Goal: Task Accomplishment & Management: Manage account settings

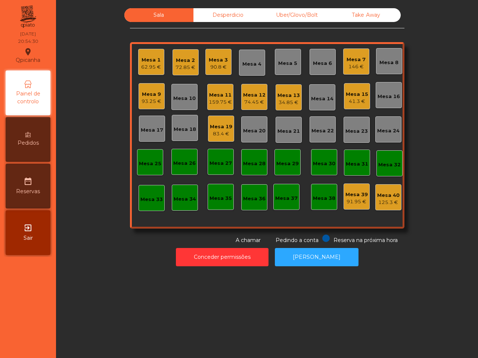
click at [360, 13] on div "Take Away" at bounding box center [366, 15] width 69 height 14
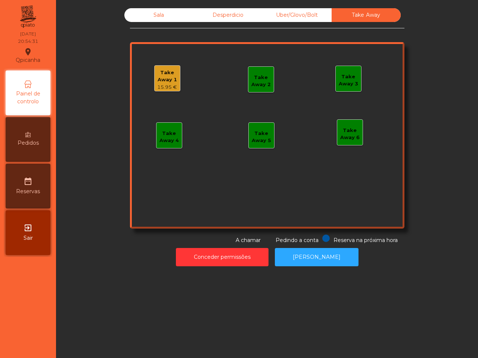
click at [155, 82] on div "Take Away 1" at bounding box center [167, 76] width 25 height 15
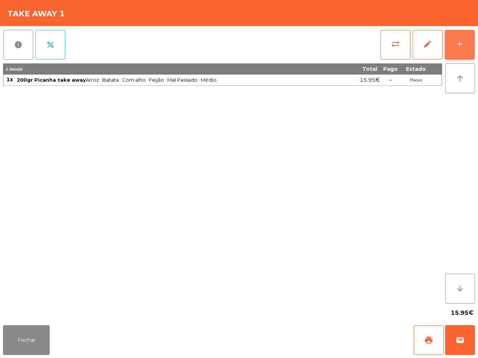
click at [451, 47] on button "add" at bounding box center [460, 45] width 30 height 30
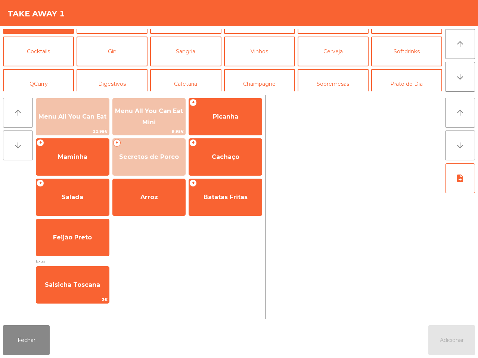
scroll to position [65, 0]
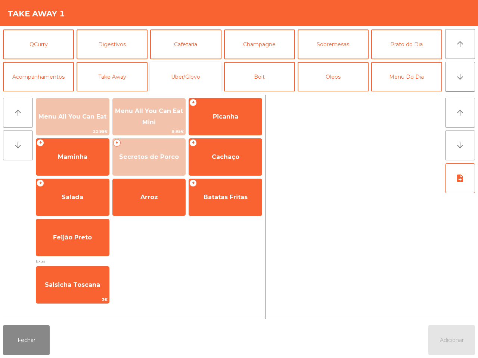
click at [194, 75] on button "Uber/Glovo" at bounding box center [185, 77] width 71 height 30
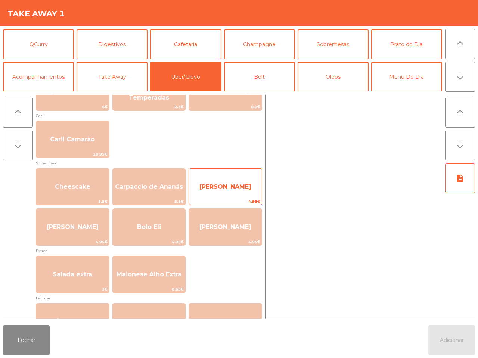
scroll to position [93, 0]
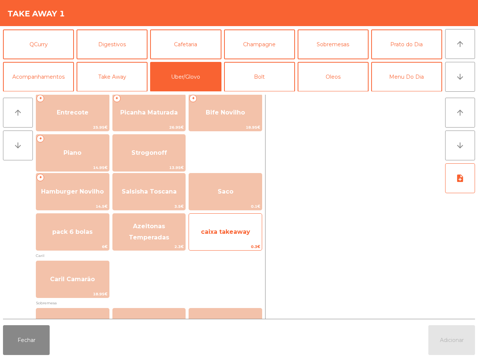
drag, startPoint x: 233, startPoint y: 186, endPoint x: 241, endPoint y: 229, distance: 43.6
click at [233, 187] on span "Saco" at bounding box center [225, 192] width 73 height 20
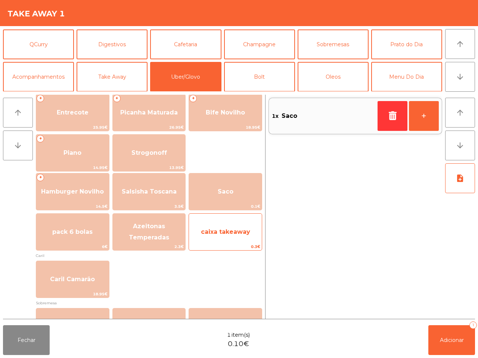
click at [245, 243] on div "caixa takeaway 0.3€" at bounding box center [226, 232] width 74 height 37
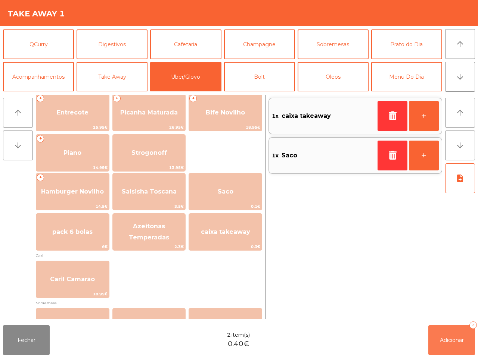
click at [465, 345] on button "Adicionar 2" at bounding box center [451, 341] width 47 height 30
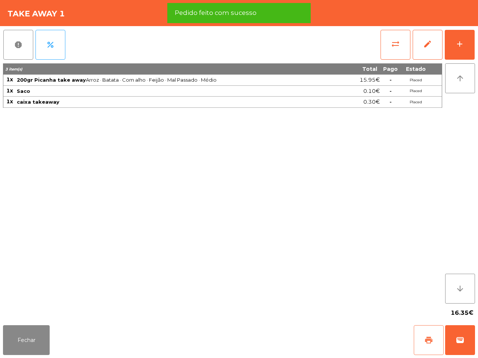
click at [422, 336] on button "print" at bounding box center [429, 341] width 30 height 30
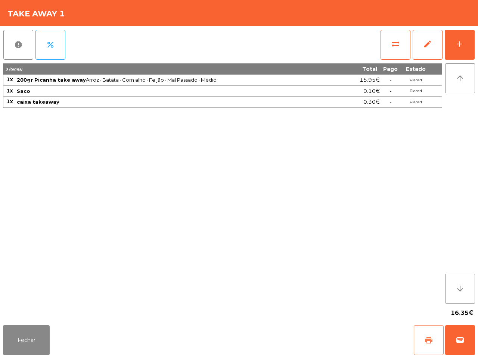
drag, startPoint x: 422, startPoint y: 335, endPoint x: 290, endPoint y: 316, distance: 133.9
click at [361, 356] on div "Fechar print wallet" at bounding box center [239, 341] width 478 height 36
click at [26, 341] on button "Fechar" at bounding box center [26, 341] width 47 height 30
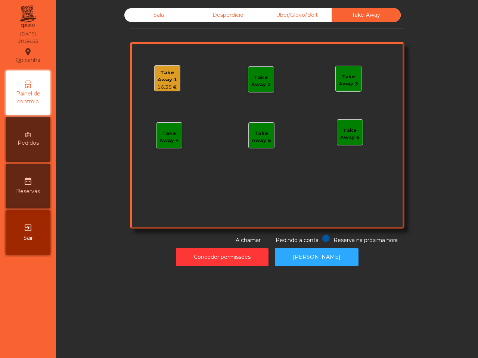
click at [150, 10] on div "Sala" at bounding box center [158, 15] width 69 height 14
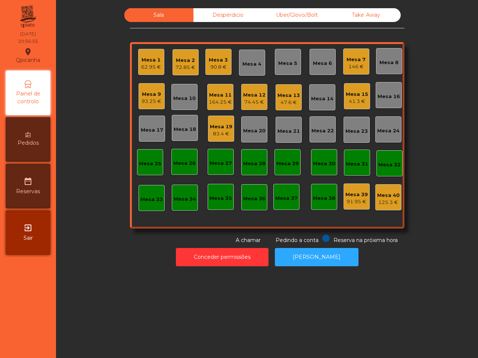
click at [379, 62] on div "Mesa 8" at bounding box center [388, 62] width 19 height 7
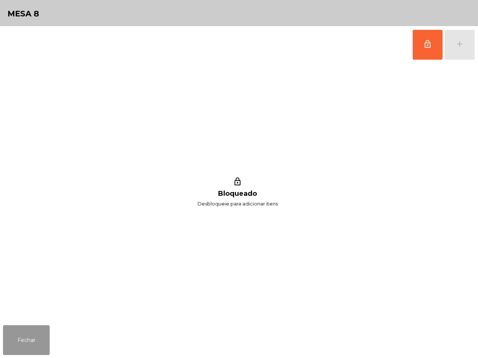
drag, startPoint x: 25, startPoint y: 340, endPoint x: 52, endPoint y: 324, distance: 31.0
click at [25, 338] on button "Fechar" at bounding box center [26, 341] width 47 height 30
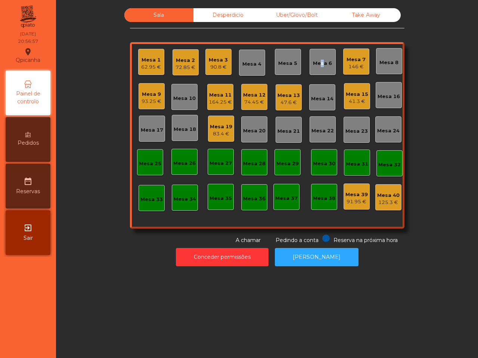
click at [316, 57] on div "Mesa 6" at bounding box center [322, 62] width 19 height 10
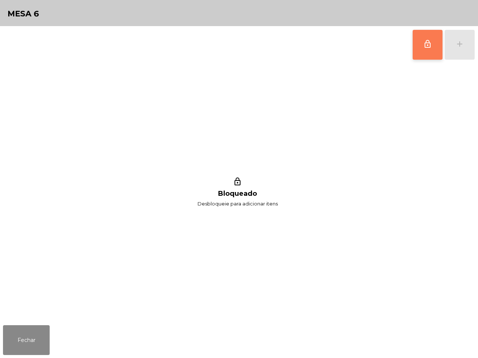
click at [432, 41] on button "lock_outline" at bounding box center [428, 45] width 30 height 30
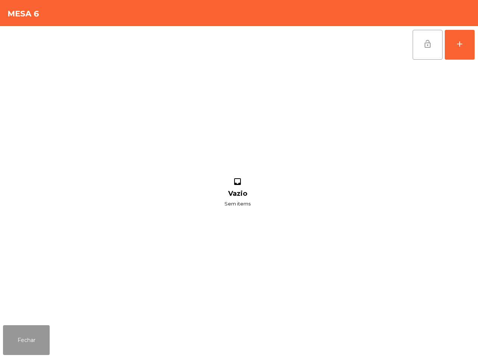
drag, startPoint x: 36, startPoint y: 331, endPoint x: 52, endPoint y: 322, distance: 17.9
click at [38, 331] on button "Fechar" at bounding box center [26, 341] width 47 height 30
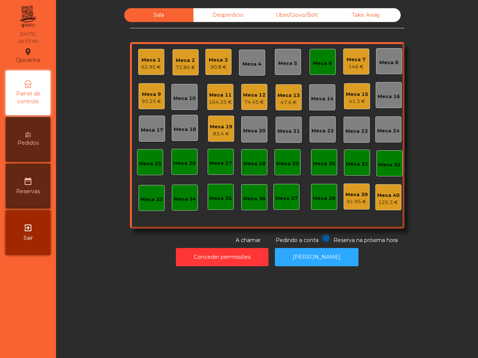
click at [313, 63] on div "Mesa 6" at bounding box center [322, 63] width 19 height 7
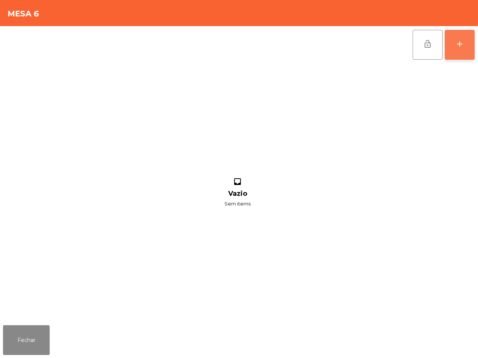
click at [458, 46] on div "add" at bounding box center [459, 44] width 9 height 9
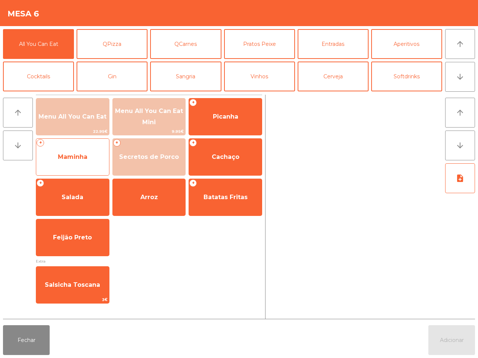
click at [88, 163] on span "Maminha" at bounding box center [72, 157] width 73 height 20
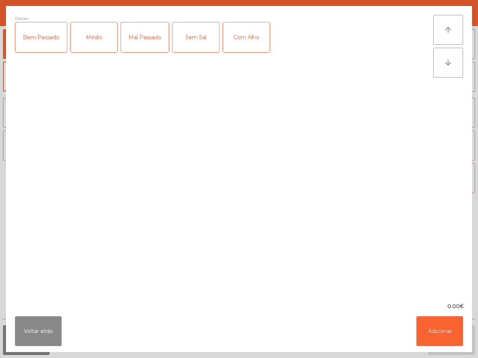
drag, startPoint x: 93, startPoint y: 46, endPoint x: 101, endPoint y: 40, distance: 10.3
click at [94, 46] on div "Médio" at bounding box center [94, 37] width 47 height 30
click at [137, 38] on div "Mal Passado" at bounding box center [145, 37] width 48 height 30
click at [240, 38] on div "Com Alho" at bounding box center [246, 37] width 47 height 30
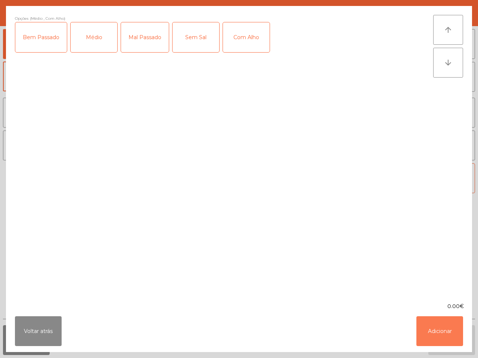
click at [436, 326] on button "Adicionar" at bounding box center [439, 332] width 47 height 30
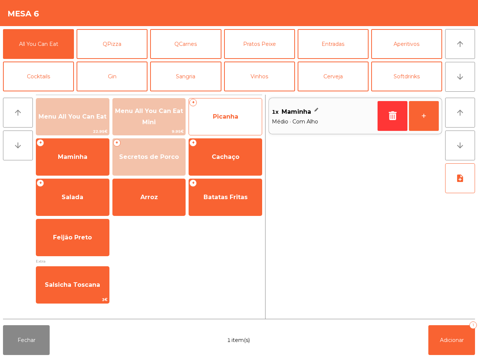
click at [213, 121] on span "Picanha" at bounding box center [225, 117] width 73 height 20
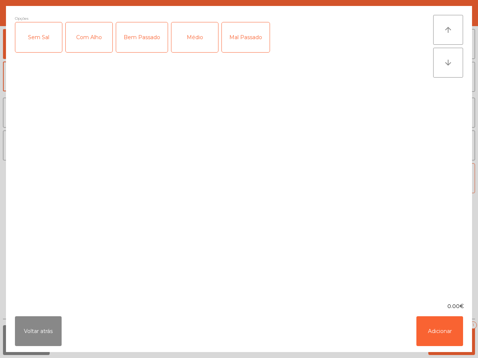
click at [97, 40] on div "Com Alho" at bounding box center [89, 37] width 47 height 30
click at [190, 40] on div "Médio" at bounding box center [194, 37] width 47 height 30
click at [434, 320] on button "Adicionar" at bounding box center [439, 332] width 47 height 30
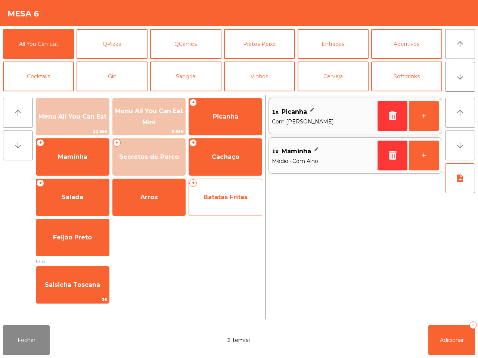
click at [220, 196] on span "Batatas Fritas" at bounding box center [225, 197] width 44 height 7
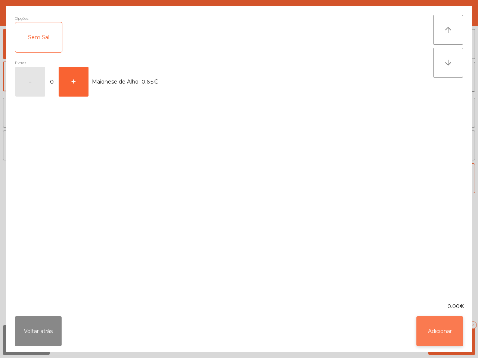
click at [449, 331] on button "Adicionar" at bounding box center [439, 332] width 47 height 30
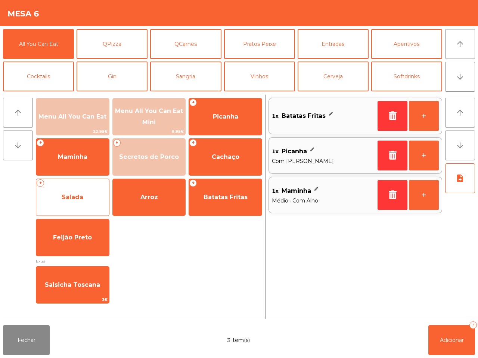
click at [81, 195] on span "Salada" at bounding box center [73, 197] width 22 height 7
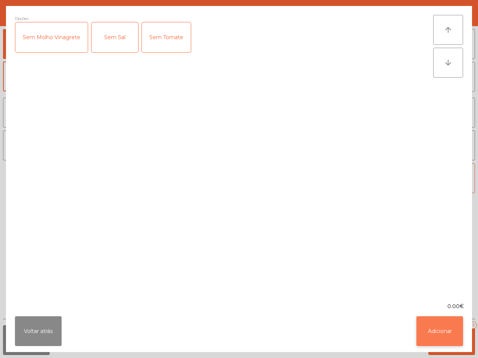
click at [441, 333] on button "Adicionar" at bounding box center [439, 332] width 47 height 30
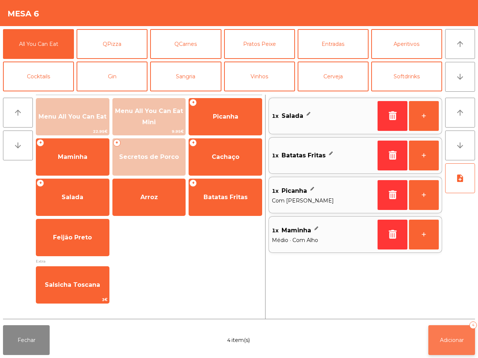
click at [451, 338] on span "Adicionar" at bounding box center [452, 340] width 24 height 7
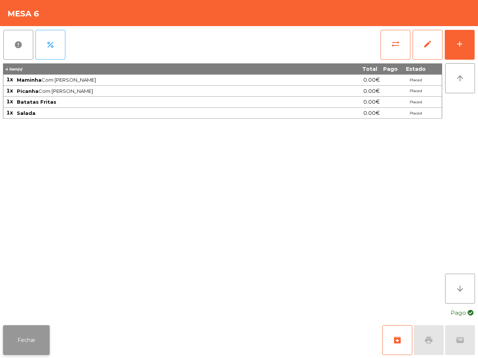
click at [30, 339] on button "Fechar" at bounding box center [26, 341] width 47 height 30
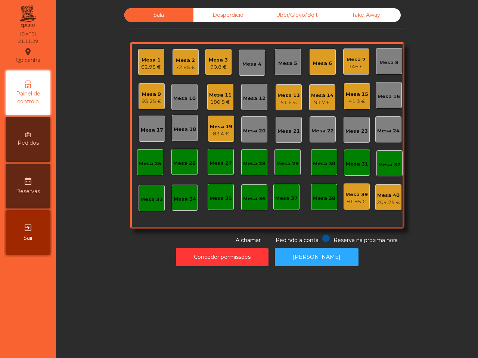
click at [350, 100] on div "41.3 €" at bounding box center [357, 101] width 22 height 7
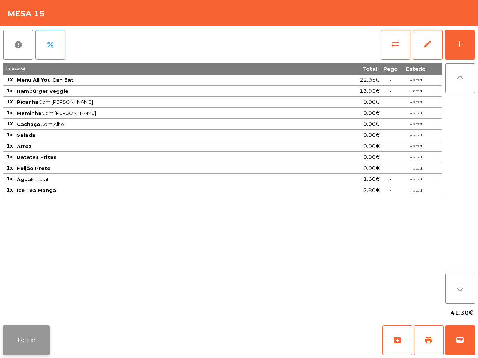
click at [28, 348] on button "Fechar" at bounding box center [26, 341] width 47 height 30
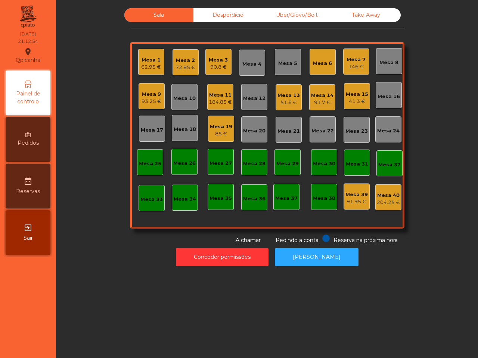
click at [147, 66] on div "62.95 €" at bounding box center [151, 66] width 20 height 7
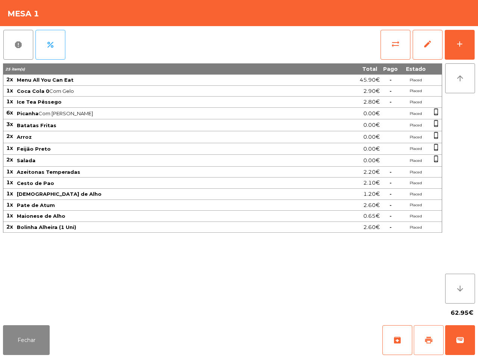
click at [429, 342] on span "print" at bounding box center [428, 340] width 9 height 9
click at [469, 347] on button "wallet" at bounding box center [460, 341] width 30 height 30
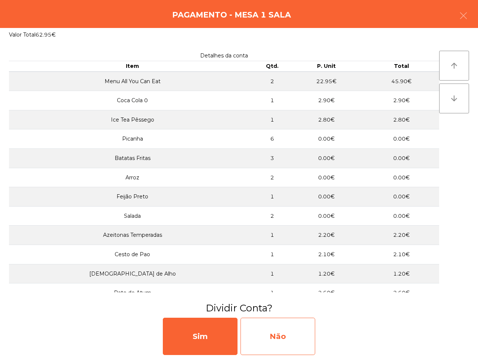
click at [305, 334] on div "Não" at bounding box center [277, 336] width 75 height 37
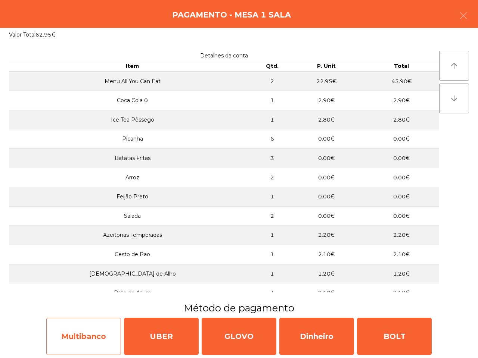
click at [106, 333] on div "Multibanco" at bounding box center [83, 336] width 75 height 37
select select "**"
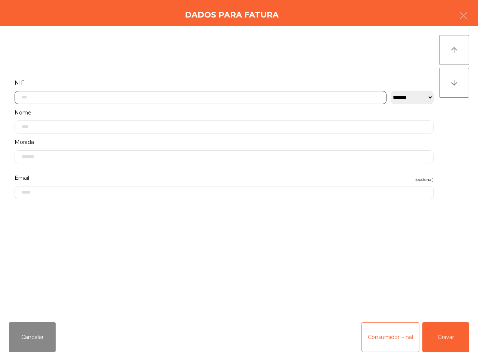
drag, startPoint x: 51, startPoint y: 98, endPoint x: 54, endPoint y: 101, distance: 4.5
click at [51, 99] on input "text" at bounding box center [201, 97] width 372 height 13
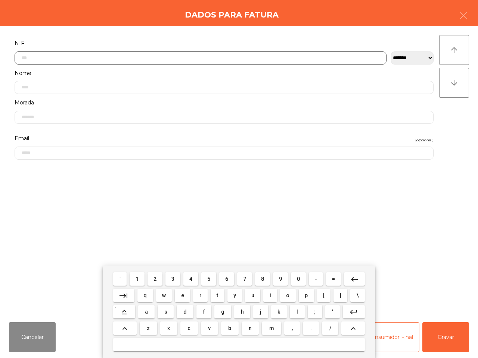
scroll to position [42, 0]
click at [213, 282] on button "5" at bounding box center [208, 279] width 15 height 13
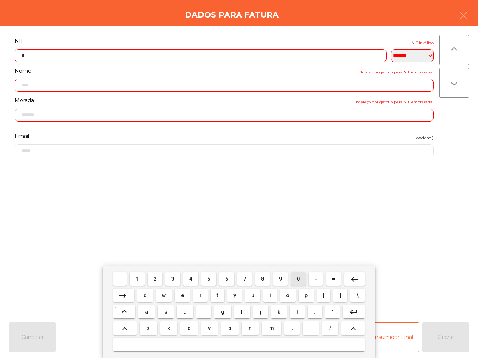
drag, startPoint x: 301, startPoint y: 280, endPoint x: 296, endPoint y: 278, distance: 5.7
click at [300, 280] on button "0" at bounding box center [298, 279] width 15 height 13
click at [136, 280] on button "1" at bounding box center [137, 279] width 15 height 13
click at [195, 280] on button "4" at bounding box center [190, 279] width 15 height 13
drag, startPoint x: 304, startPoint y: 280, endPoint x: 167, endPoint y: 284, distance: 137.1
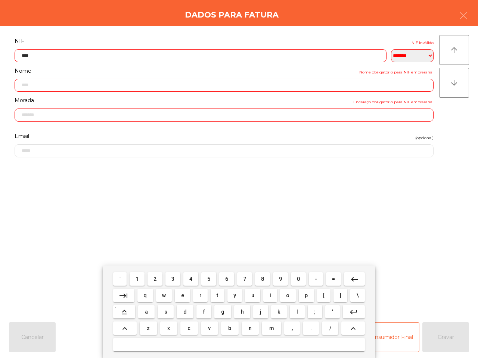
click at [303, 280] on button "0" at bounding box center [298, 279] width 15 height 13
click at [264, 283] on button "8" at bounding box center [262, 279] width 15 height 13
click at [139, 279] on span "1" at bounding box center [137, 279] width 3 height 6
click at [208, 282] on button "5" at bounding box center [208, 279] width 15 height 13
click at [298, 279] on span "0" at bounding box center [298, 279] width 3 height 6
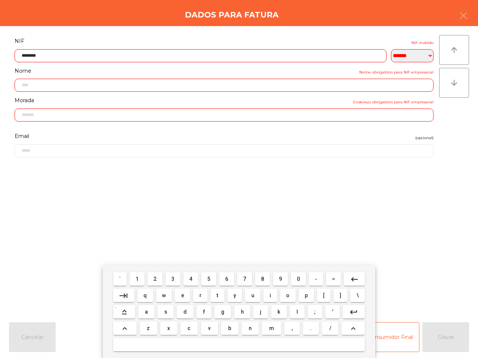
type input "*********"
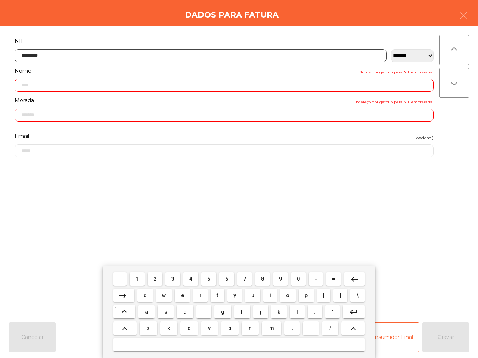
type input "**********"
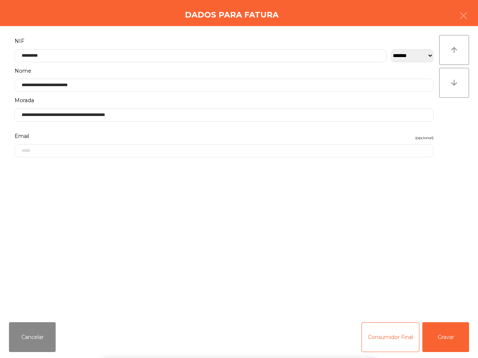
click at [438, 336] on div "` 1 2 3 4 5 6 7 8 9 0 - = keyboard_backspace keyboard_tab q w e r t y u i o p […" at bounding box center [239, 312] width 478 height 93
click at [440, 336] on button "Gravar" at bounding box center [445, 338] width 47 height 30
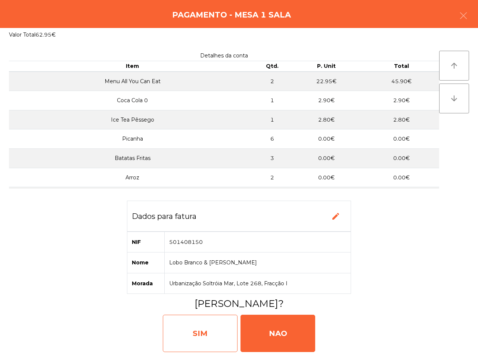
click at [206, 330] on div "SIM" at bounding box center [200, 333] width 75 height 37
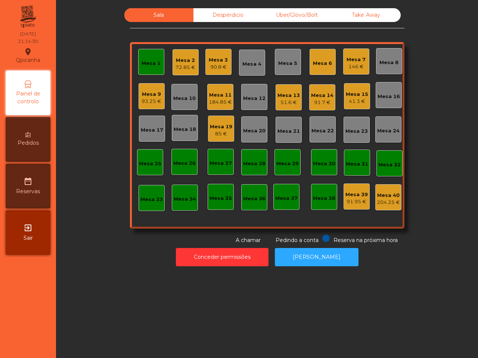
click at [213, 98] on div "Mesa 11" at bounding box center [220, 94] width 23 height 7
click at [154, 57] on div "Mesa 1" at bounding box center [150, 62] width 19 height 10
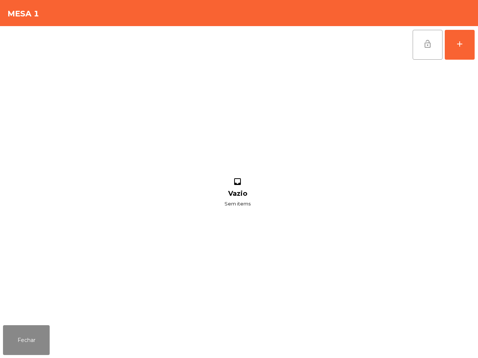
click at [432, 44] on button "lock_open" at bounding box center [428, 45] width 30 height 30
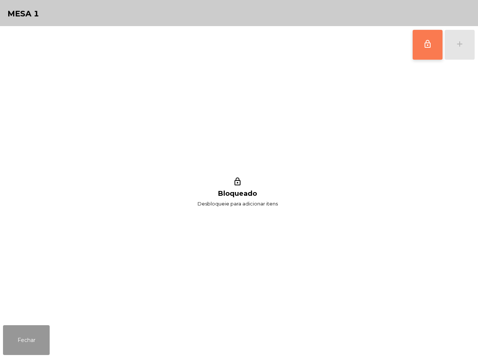
click at [38, 335] on button "Fechar" at bounding box center [26, 341] width 47 height 30
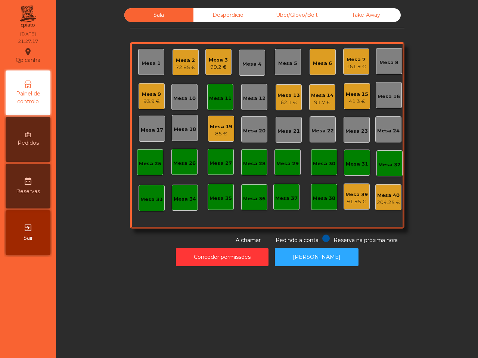
click at [222, 97] on div "Mesa 11" at bounding box center [220, 98] width 22 height 7
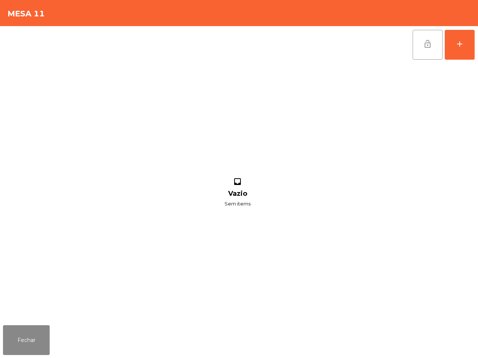
click at [433, 43] on button "lock_open" at bounding box center [428, 45] width 30 height 30
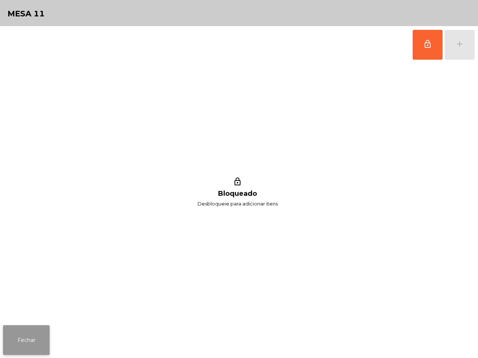
click at [18, 339] on button "Fechar" at bounding box center [26, 341] width 47 height 30
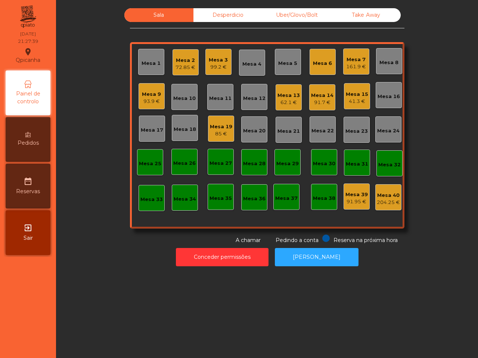
click at [321, 97] on div "Mesa 14" at bounding box center [322, 95] width 22 height 7
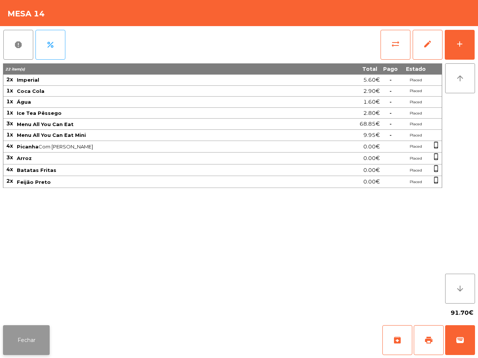
click at [38, 342] on button "Fechar" at bounding box center [26, 341] width 47 height 30
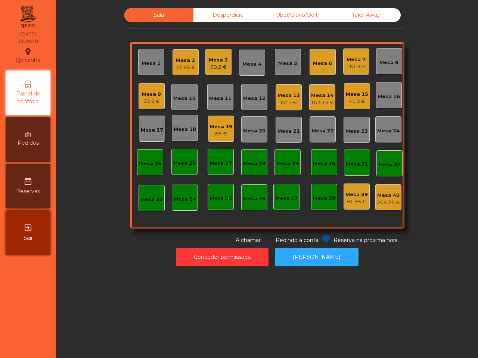
click at [315, 55] on div "Mesa 6" at bounding box center [322, 62] width 26 height 26
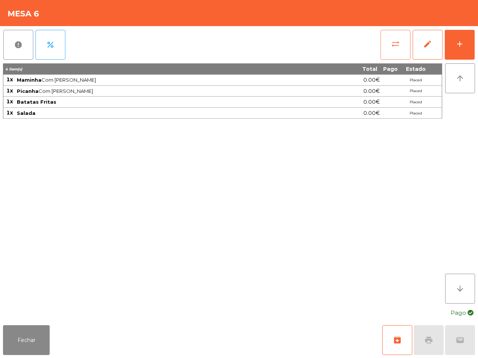
click at [389, 49] on button "sync_alt" at bounding box center [395, 45] width 30 height 30
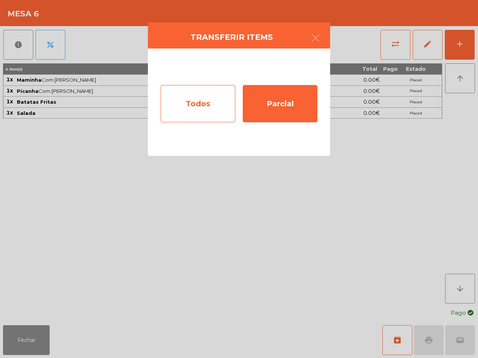
click at [208, 118] on div "Todos" at bounding box center [198, 103] width 75 height 37
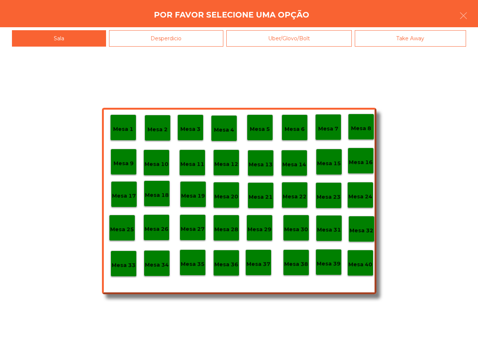
click at [174, 38] on div "Desperdicio" at bounding box center [166, 38] width 115 height 17
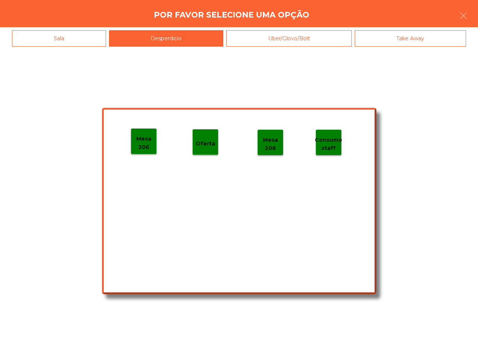
click at [144, 146] on p "Mesa 206" at bounding box center [143, 143] width 25 height 17
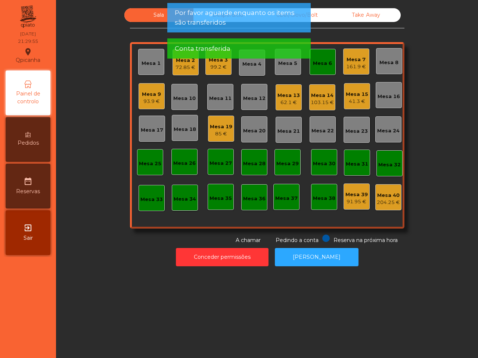
click at [322, 66] on div "Mesa 6" at bounding box center [322, 63] width 19 height 7
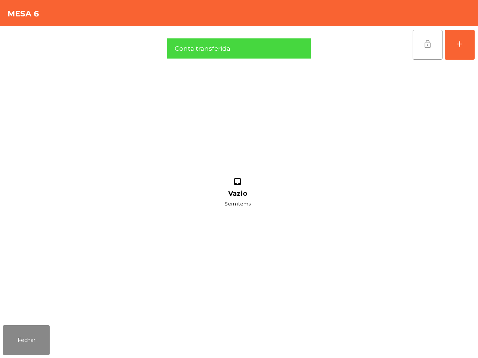
drag, startPoint x: 434, startPoint y: 40, endPoint x: 424, endPoint y: 42, distance: 9.6
click at [434, 41] on button "lock_open" at bounding box center [428, 45] width 30 height 30
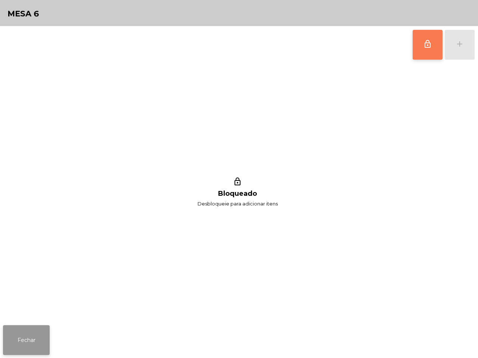
click at [42, 340] on button "Fechar" at bounding box center [26, 341] width 47 height 30
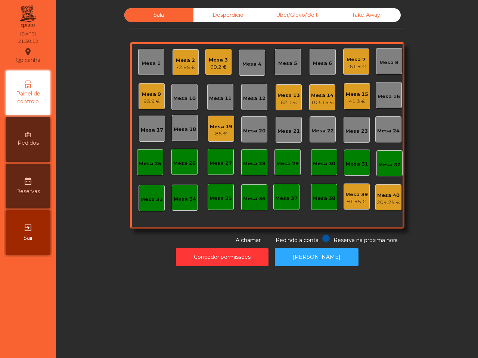
click at [221, 131] on div "85 €" at bounding box center [221, 133] width 22 height 7
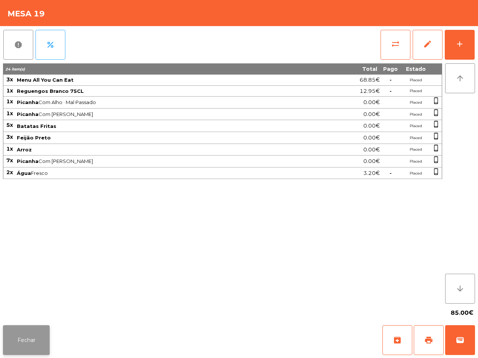
click at [30, 337] on button "Fechar" at bounding box center [26, 341] width 47 height 30
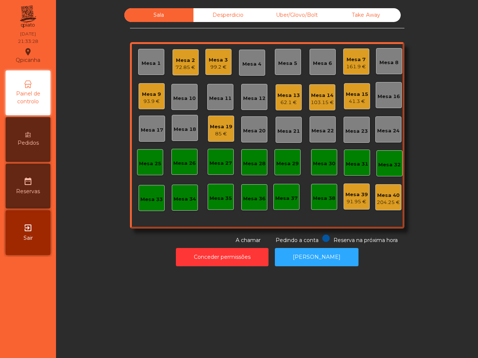
click at [109, 256] on div "Conceder permissões Abrir [PERSON_NAME]" at bounding box center [267, 258] width 402 height 26
click at [297, 103] on div "Mesa 13 62.1 €" at bounding box center [289, 97] width 26 height 26
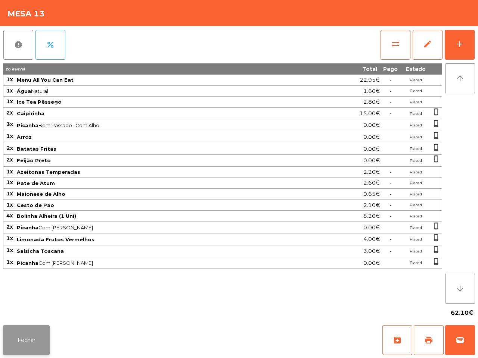
click at [25, 340] on button "Fechar" at bounding box center [26, 341] width 47 height 30
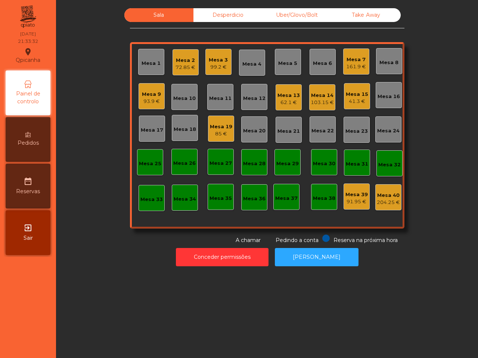
click at [318, 103] on div "103.15 €" at bounding box center [322, 102] width 23 height 7
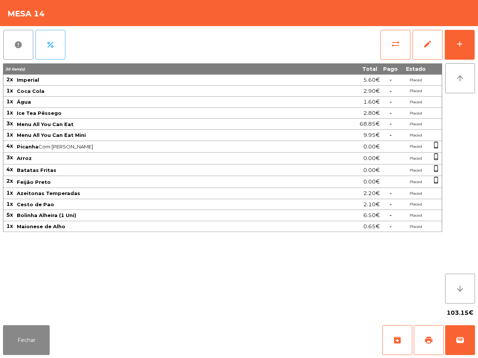
click at [303, 154] on div "0.00€" at bounding box center [341, 158] width 77 height 10
click at [461, 40] on div "add" at bounding box center [459, 44] width 9 height 9
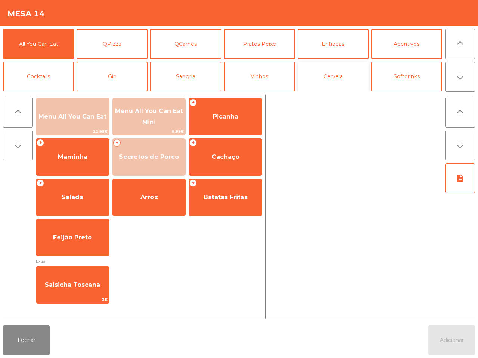
click at [333, 81] on button "Cerveja" at bounding box center [333, 77] width 71 height 30
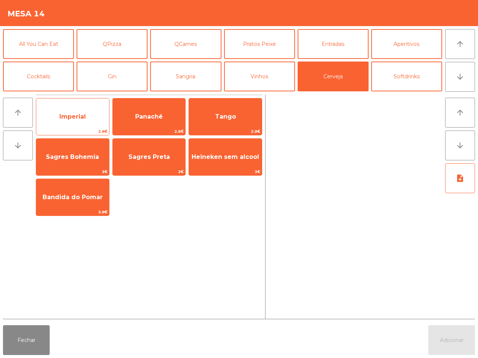
click at [82, 121] on span "Imperial" at bounding box center [72, 117] width 73 height 20
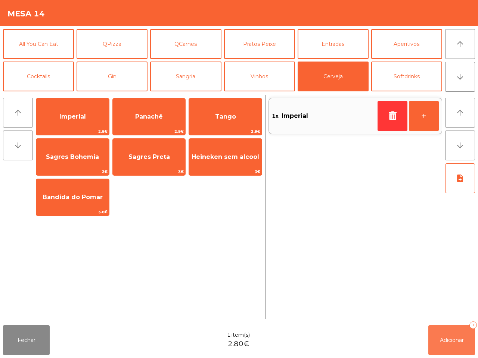
click at [455, 345] on button "Adicionar 1" at bounding box center [451, 341] width 47 height 30
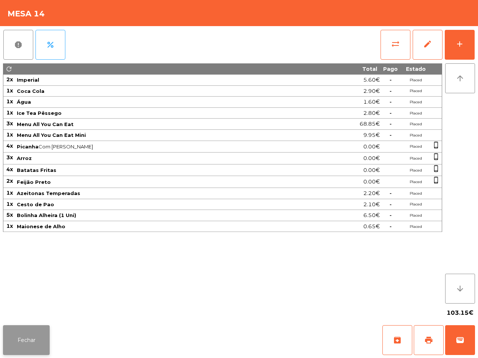
click at [32, 342] on button "Fechar" at bounding box center [26, 341] width 47 height 30
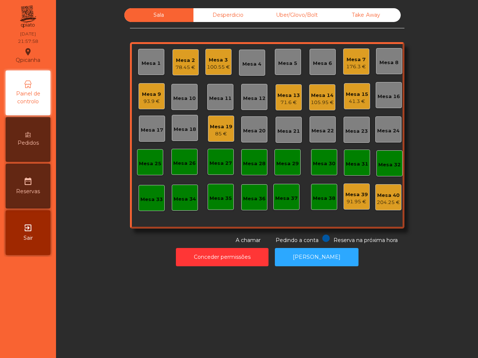
click at [353, 102] on div "41.3 €" at bounding box center [357, 101] width 22 height 7
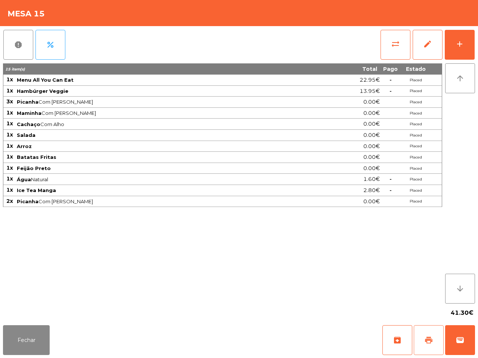
click at [429, 348] on button "print" at bounding box center [429, 341] width 30 height 30
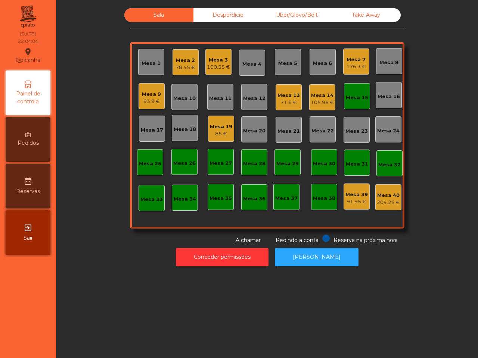
drag, startPoint x: 431, startPoint y: 278, endPoint x: 358, endPoint y: 200, distance: 107.0
click at [420, 251] on div "Sala Desperdicio Uber/Glovo/Bolt Take Away Mesa 1 Mesa 2 78.45 € Mesa 3 100.55 …" at bounding box center [267, 179] width 422 height 358
click at [284, 100] on div "71.6 €" at bounding box center [288, 102] width 22 height 7
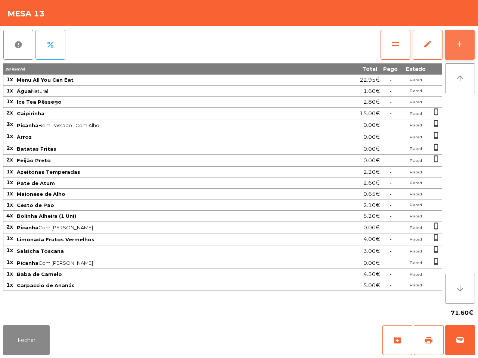
click at [452, 35] on button "add" at bounding box center [460, 45] width 30 height 30
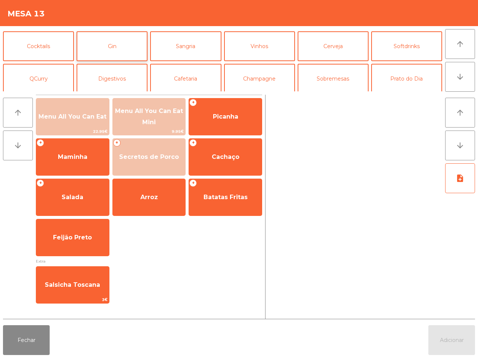
scroll to position [47, 0]
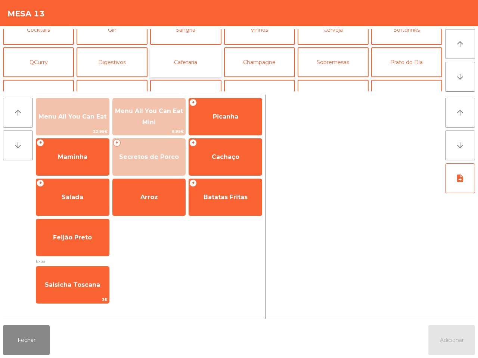
click at [187, 65] on button "Cafetaria" at bounding box center [185, 62] width 71 height 30
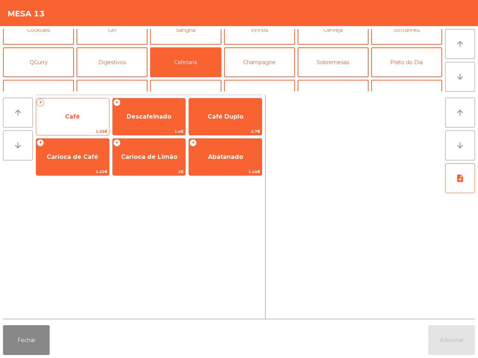
click at [75, 116] on span "Café" at bounding box center [72, 116] width 15 height 7
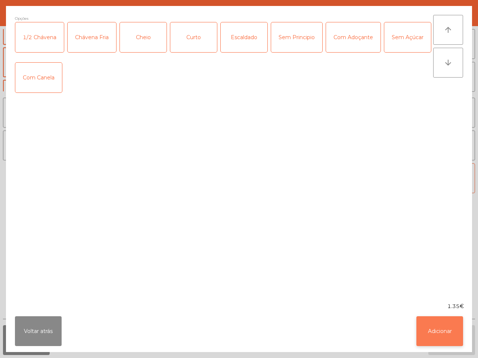
click at [441, 337] on button "Adicionar" at bounding box center [439, 332] width 47 height 30
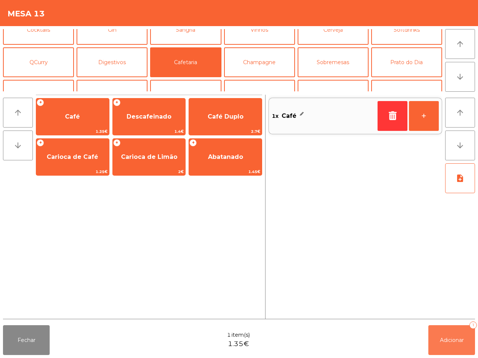
click at [441, 337] on span "Adicionar" at bounding box center [452, 340] width 24 height 7
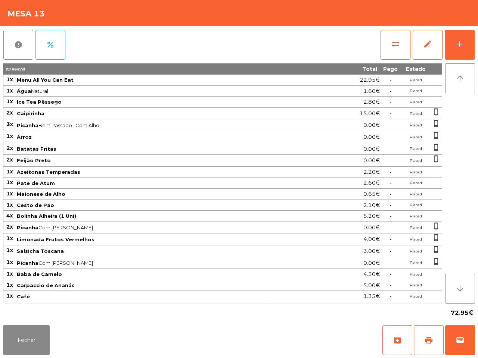
click at [477, 218] on div "report percent sync_alt edit add 29 item(s) Total Pago Estado 1x Menu All You C…" at bounding box center [239, 174] width 478 height 296
click at [464, 43] on div "add" at bounding box center [459, 44] width 9 height 9
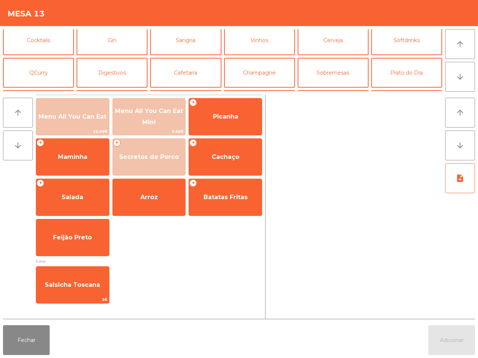
scroll to position [65, 0]
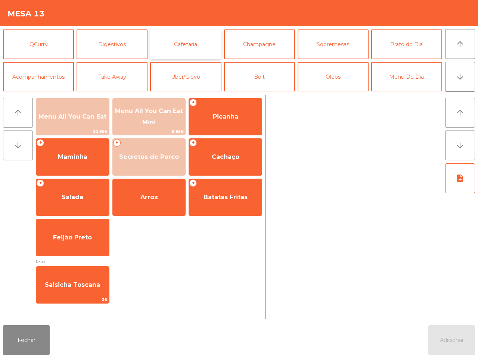
click at [183, 45] on button "Cafetaria" at bounding box center [185, 44] width 71 height 30
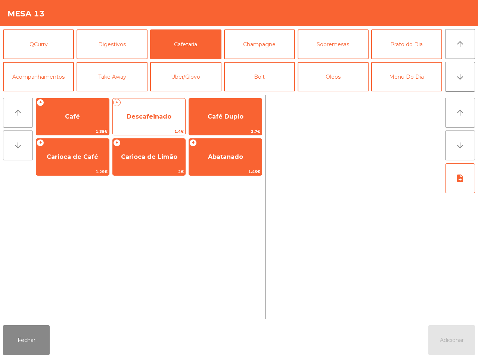
click at [145, 117] on span "Descafeinado" at bounding box center [149, 116] width 45 height 7
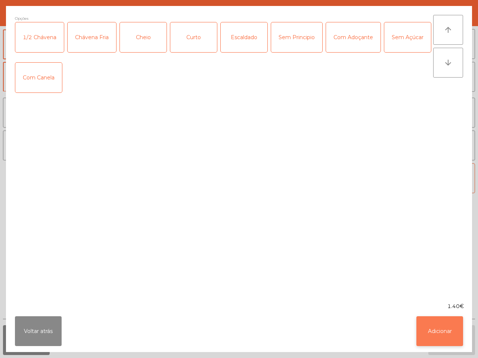
click at [432, 328] on button "Adicionar" at bounding box center [439, 332] width 47 height 30
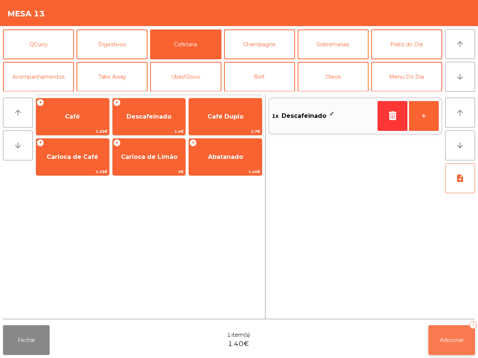
click at [457, 335] on button "Adicionar 1" at bounding box center [451, 341] width 47 height 30
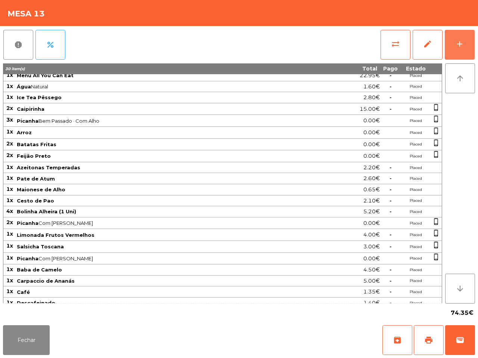
scroll to position [0, 0]
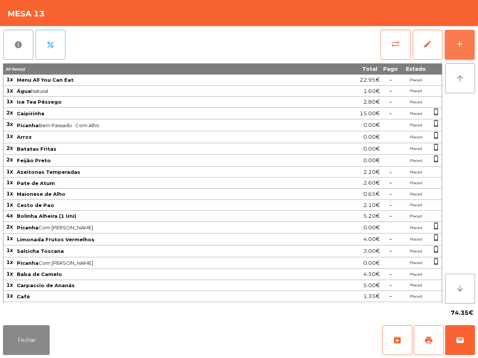
click at [461, 48] on div "add" at bounding box center [459, 44] width 9 height 9
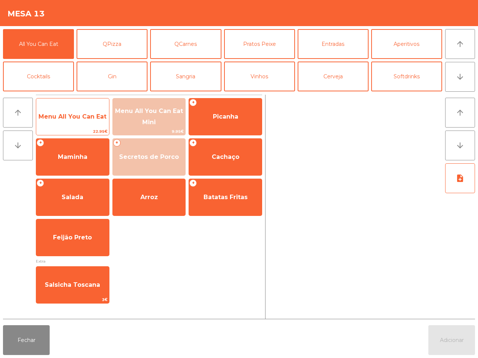
click at [71, 124] on span "Menu All You Can Eat" at bounding box center [72, 117] width 73 height 20
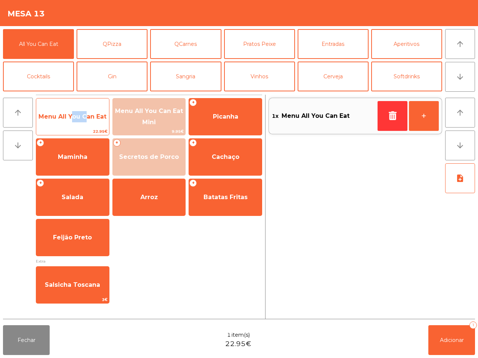
click at [71, 124] on span "Menu All You Can Eat" at bounding box center [72, 117] width 73 height 20
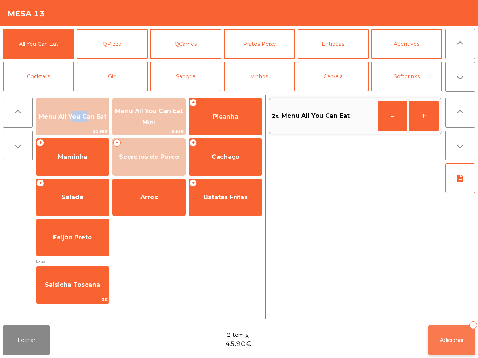
click at [453, 340] on span "Adicionar" at bounding box center [452, 340] width 24 height 7
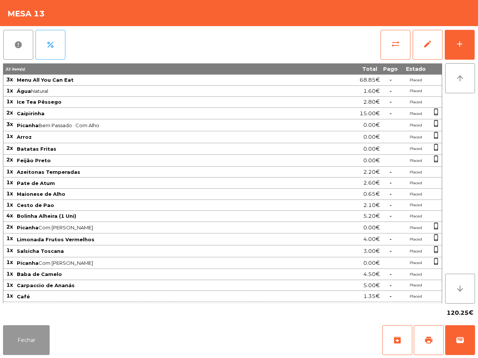
click at [20, 348] on button "Fechar" at bounding box center [26, 341] width 47 height 30
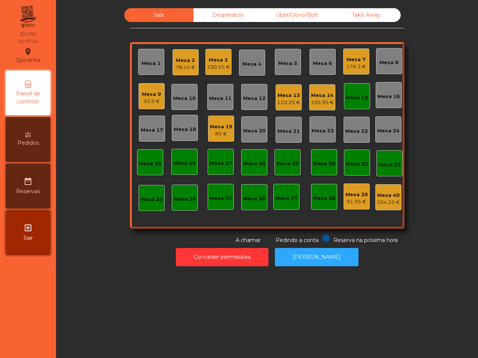
click at [92, 326] on div "Sala Desperdicio Uber/Glovo/Bolt Take Away Mesa 1 Mesa 2 78.45 € Mesa 3 100.55 …" at bounding box center [267, 179] width 422 height 358
click at [214, 64] on div "100.55 €" at bounding box center [218, 66] width 23 height 7
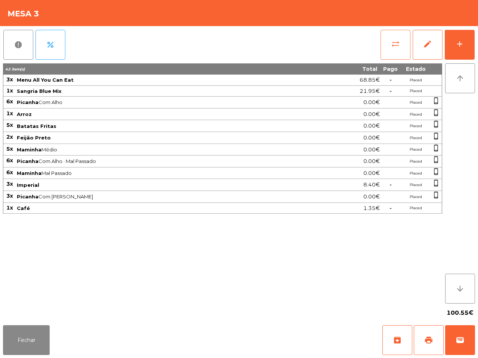
click at [395, 46] on span "sync_alt" at bounding box center [395, 44] width 9 height 9
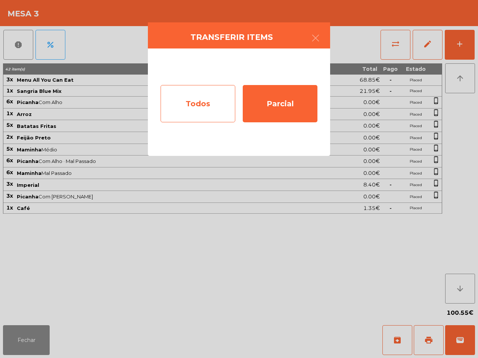
click at [213, 100] on div "Todos" at bounding box center [198, 103] width 75 height 37
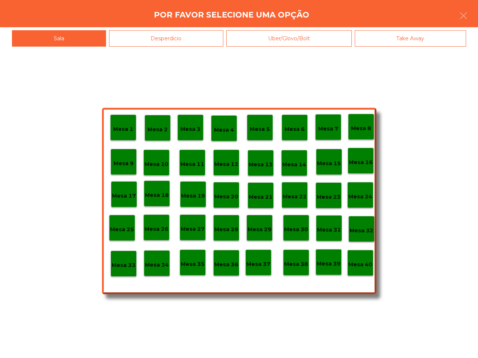
click at [360, 267] on p "Mesa 40" at bounding box center [360, 265] width 24 height 9
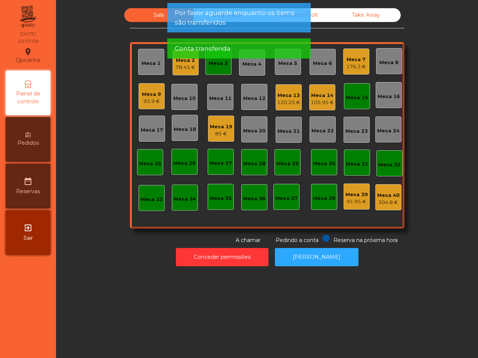
click at [218, 72] on div "Mesa 3" at bounding box center [218, 62] width 26 height 26
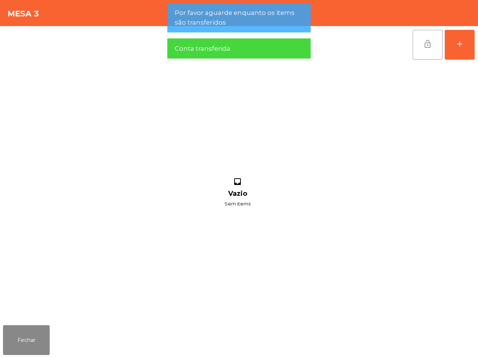
click at [429, 52] on button "lock_open" at bounding box center [428, 45] width 30 height 30
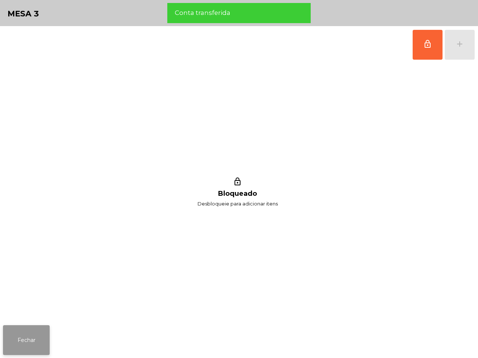
click at [42, 343] on button "Fechar" at bounding box center [26, 341] width 47 height 30
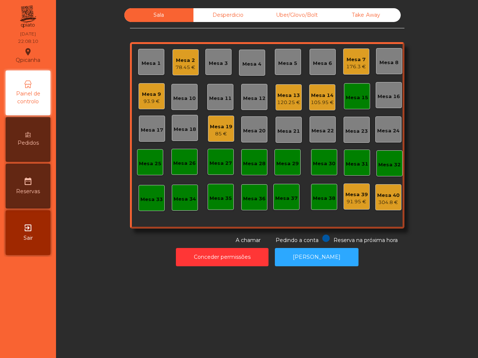
click at [335, 96] on div "Mesa 1 Mesa 2 78.45 € Mesa 3 Mesa 4 Mesa 5 Mesa 6 Mesa 7 176.3 € Mesa 8 Mesa 9 …" at bounding box center [267, 135] width 274 height 187
click at [287, 99] on div "120.25 €" at bounding box center [288, 102] width 23 height 7
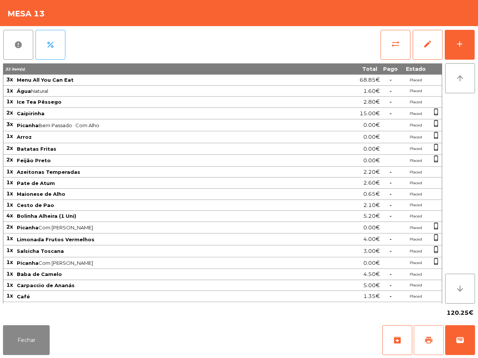
click at [430, 341] on span "print" at bounding box center [428, 340] width 9 height 9
click at [24, 335] on button "Fechar" at bounding box center [26, 341] width 47 height 30
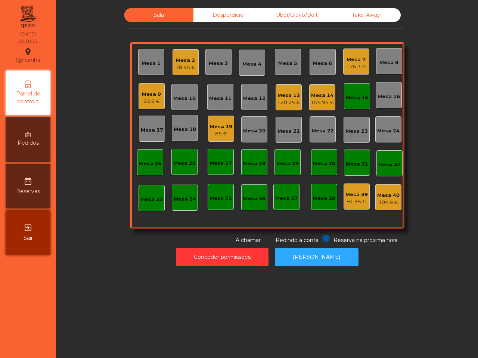
click at [24, 335] on nav "Qpicanha location_on [DATE] 22:10:11 Painel de controlo Pedidos date_range Rese…" at bounding box center [28, 179] width 56 height 358
click at [277, 98] on div "Mesa 13" at bounding box center [288, 95] width 23 height 7
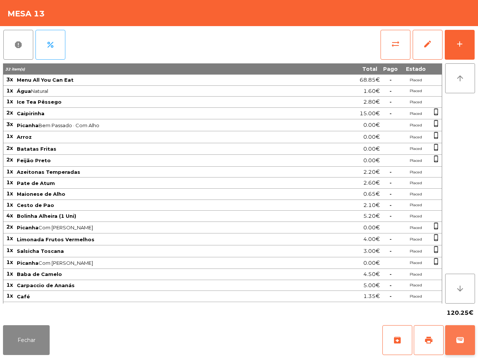
click at [465, 341] on button "wallet" at bounding box center [460, 341] width 30 height 30
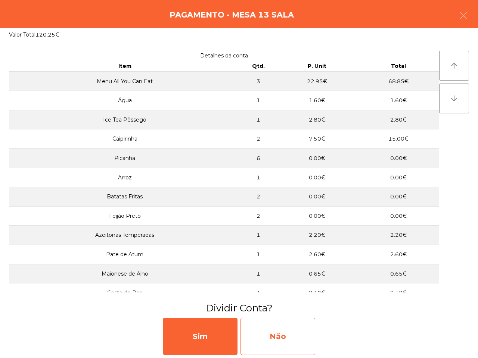
click at [298, 342] on div "Não" at bounding box center [277, 336] width 75 height 37
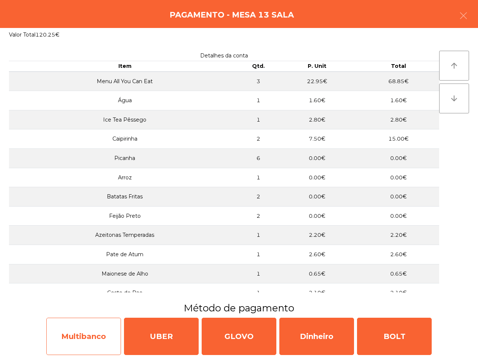
click at [96, 350] on div "Multibanco" at bounding box center [83, 336] width 75 height 37
select select "**"
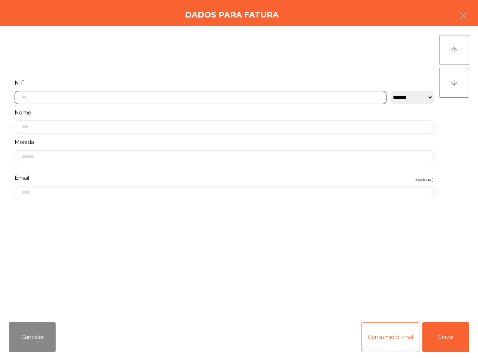
click at [124, 97] on input "text" at bounding box center [201, 97] width 372 height 13
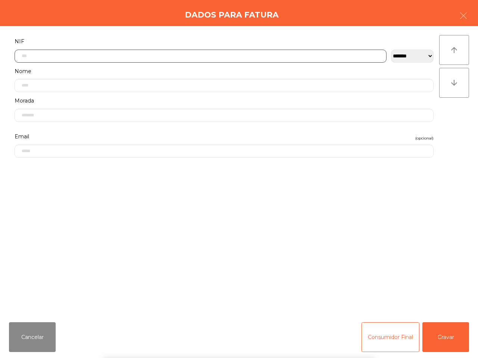
scroll to position [42, 0]
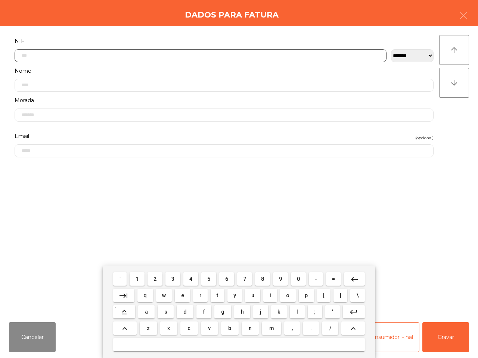
click at [209, 279] on span "5" at bounding box center [208, 279] width 3 height 6
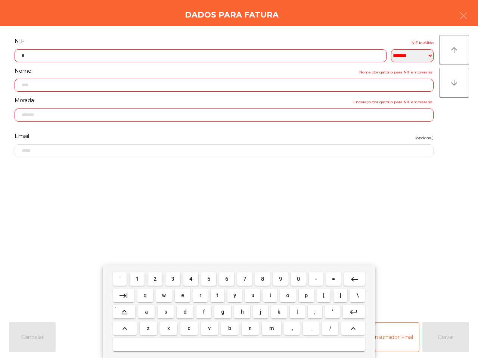
click at [298, 277] on span "0" at bounding box center [298, 279] width 3 height 6
click at [238, 280] on button "7" at bounding box center [244, 279] width 15 height 13
click at [243, 278] on span "7" at bounding box center [244, 279] width 3 height 6
click at [156, 276] on span "2" at bounding box center [154, 279] width 3 height 6
click at [242, 276] on button "7" at bounding box center [244, 279] width 15 height 13
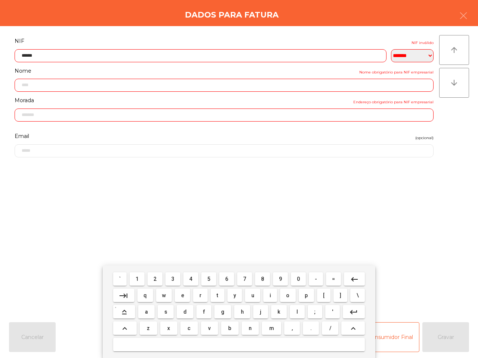
click at [264, 280] on button "8" at bounding box center [262, 279] width 15 height 13
click at [137, 280] on span "1" at bounding box center [137, 279] width 3 height 6
click at [279, 281] on span "9" at bounding box center [280, 279] width 3 height 6
type input "*********"
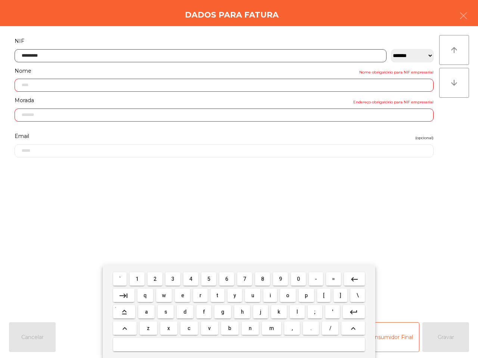
type input "**********"
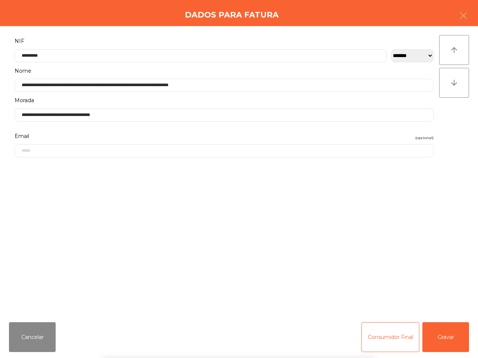
click at [443, 338] on div "` 1 2 3 4 5 6 7 8 9 0 - = keyboard_backspace keyboard_tab q w e r t y u i o p […" at bounding box center [239, 312] width 478 height 93
click at [443, 339] on button "Gravar" at bounding box center [445, 338] width 47 height 30
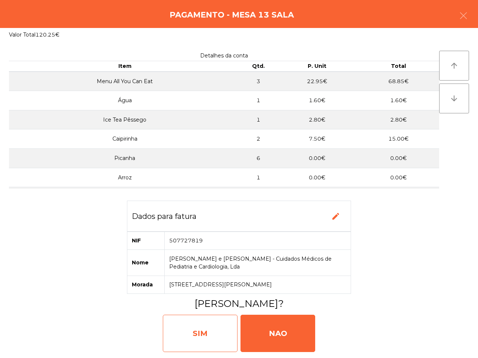
click at [228, 338] on div "SIM" at bounding box center [200, 333] width 75 height 37
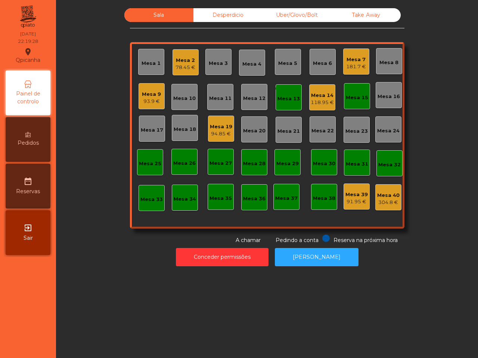
click at [215, 165] on div "Mesa 27" at bounding box center [220, 163] width 22 height 7
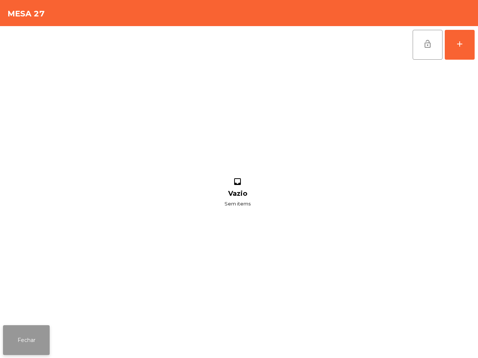
click at [13, 343] on button "Fechar" at bounding box center [26, 341] width 47 height 30
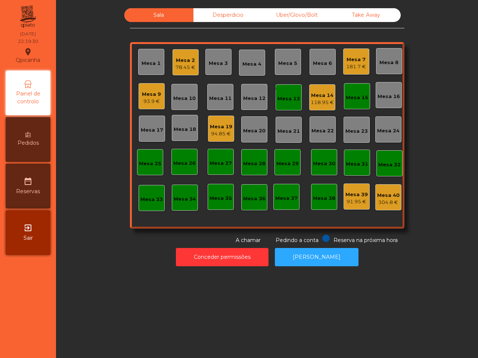
click at [147, 102] on div "93.9 €" at bounding box center [151, 101] width 19 height 7
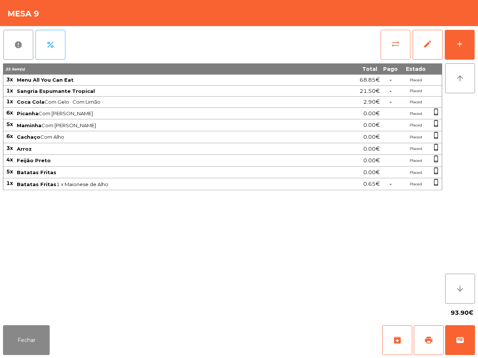
click at [385, 41] on button "sync_alt" at bounding box center [395, 45] width 30 height 30
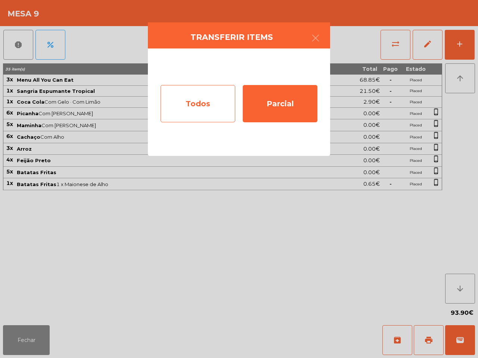
click at [240, 87] on div "Todos Parcial" at bounding box center [239, 103] width 182 height 108
click at [211, 91] on div "Todos" at bounding box center [198, 103] width 75 height 37
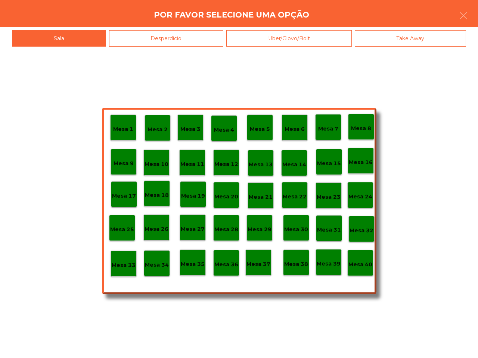
click at [365, 258] on div "Mesa 40" at bounding box center [360, 264] width 24 height 12
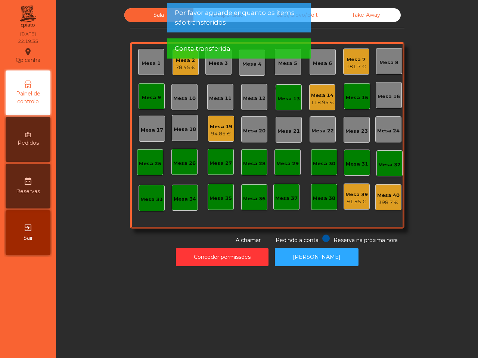
click at [152, 95] on div "Mesa 9" at bounding box center [151, 97] width 19 height 7
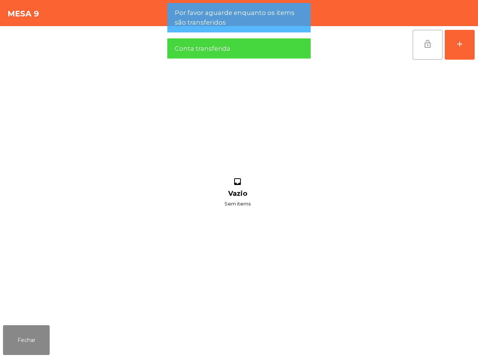
click at [419, 46] on button "lock_open" at bounding box center [428, 45] width 30 height 30
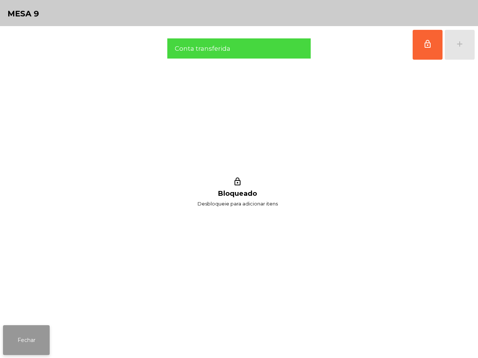
click at [32, 338] on button "Fechar" at bounding box center [26, 341] width 47 height 30
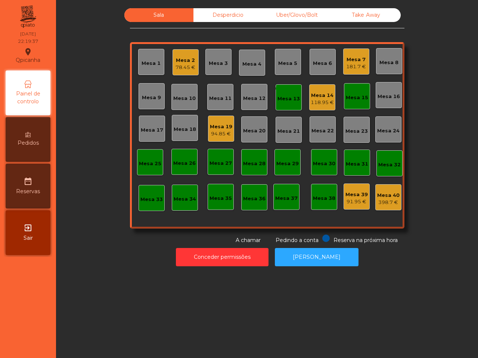
click at [290, 98] on div "Mesa 13" at bounding box center [288, 98] width 22 height 7
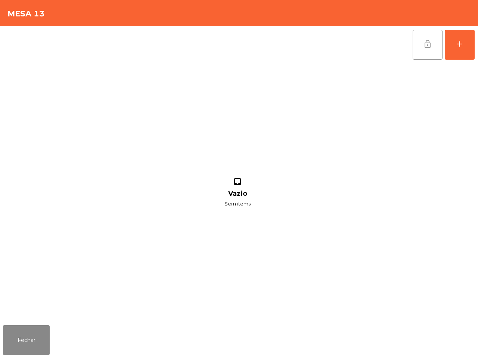
click at [420, 46] on button "lock_open" at bounding box center [428, 45] width 30 height 30
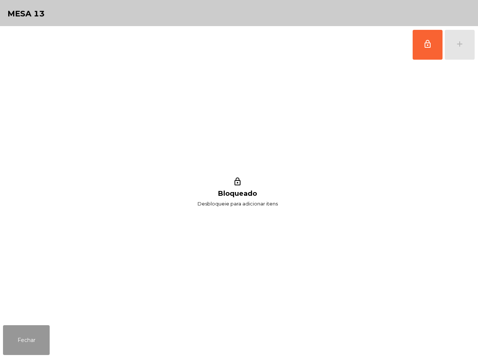
drag, startPoint x: 32, startPoint y: 329, endPoint x: 51, endPoint y: 318, distance: 22.3
click at [33, 329] on button "Fechar" at bounding box center [26, 341] width 47 height 30
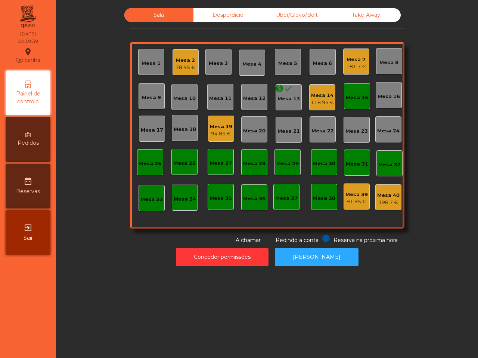
click at [352, 98] on div "Mesa 15" at bounding box center [357, 97] width 22 height 7
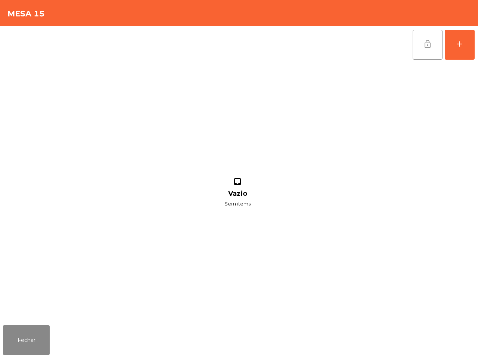
click at [429, 40] on span "lock_open" at bounding box center [427, 44] width 9 height 9
click at [22, 342] on button "Fechar" at bounding box center [26, 341] width 47 height 30
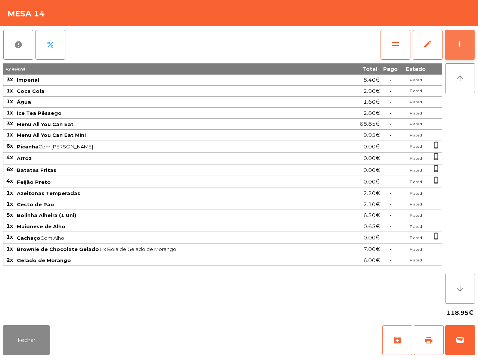
click at [455, 49] on button "add" at bounding box center [460, 45] width 30 height 30
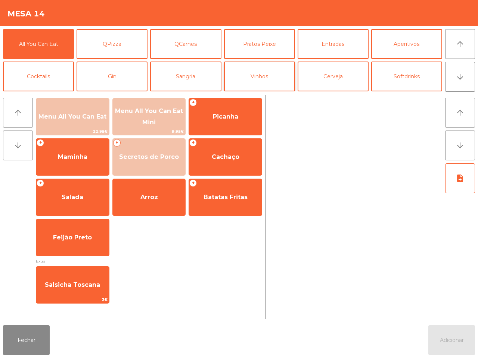
scroll to position [47, 0]
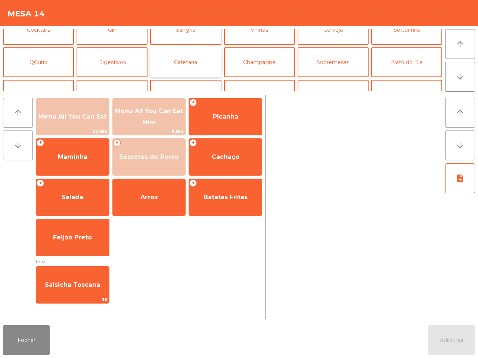
click at [195, 58] on button "Cafetaria" at bounding box center [185, 62] width 71 height 30
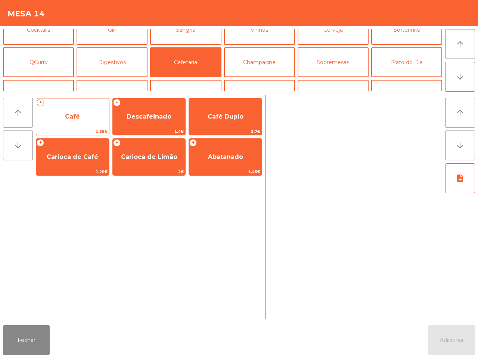
click at [81, 109] on span "Café" at bounding box center [72, 117] width 73 height 20
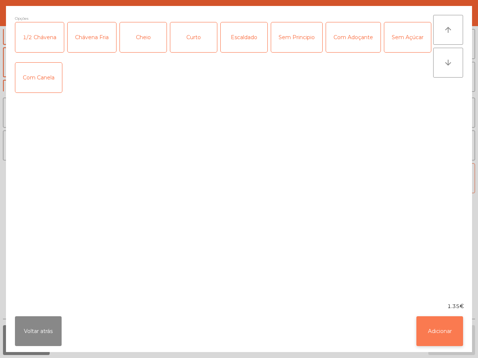
click at [444, 330] on button "Adicionar" at bounding box center [439, 332] width 47 height 30
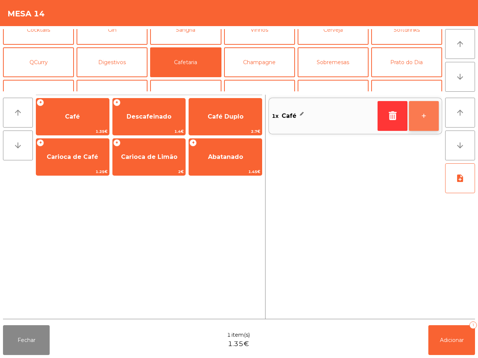
click at [425, 109] on button "+" at bounding box center [424, 116] width 30 height 30
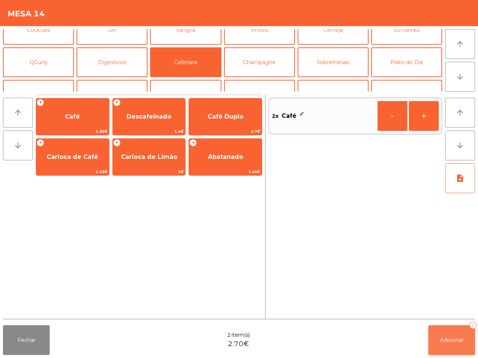
click at [446, 342] on span "Adicionar" at bounding box center [452, 340] width 24 height 7
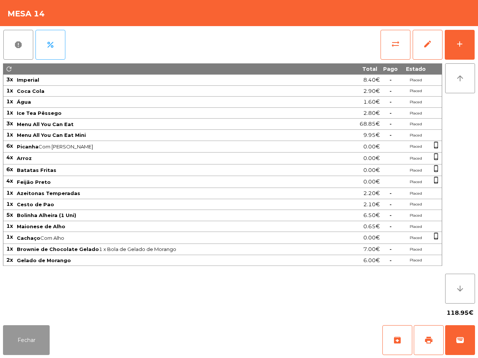
click at [19, 333] on button "Fechar" at bounding box center [26, 341] width 47 height 30
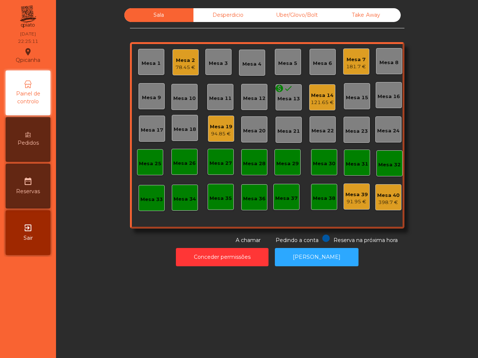
click at [309, 94] on div "Mesa 14 121.65 €" at bounding box center [322, 97] width 26 height 26
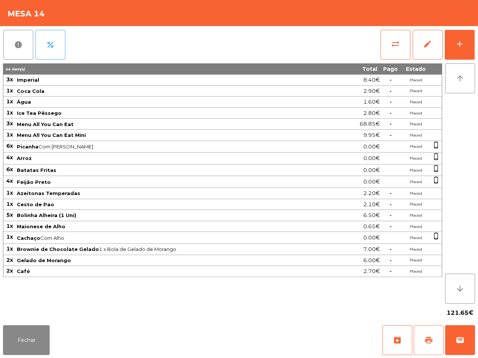
click at [422, 336] on button "print" at bounding box center [429, 341] width 30 height 30
click at [30, 336] on button "Fechar" at bounding box center [26, 341] width 47 height 30
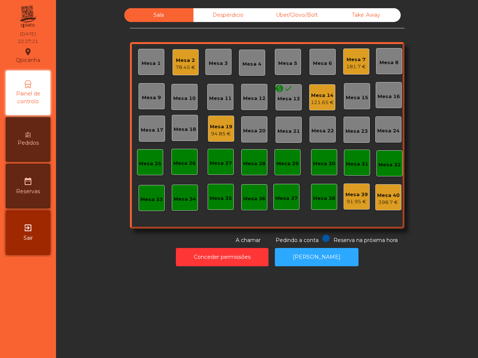
click at [0, 208] on nav "Qpicanha location_on [DATE] 22:27:21 Painel de controlo Pedidos date_range Rese…" at bounding box center [28, 179] width 56 height 358
click at [318, 91] on div "Mesa 14 121.65 €" at bounding box center [322, 98] width 23 height 18
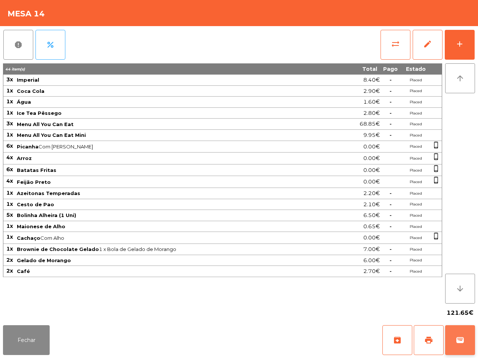
click at [461, 346] on button "wallet" at bounding box center [460, 341] width 30 height 30
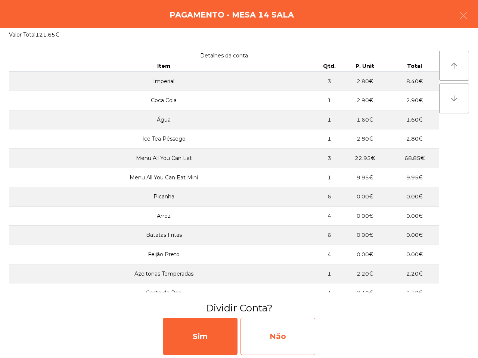
click at [299, 329] on div "Não" at bounding box center [277, 336] width 75 height 37
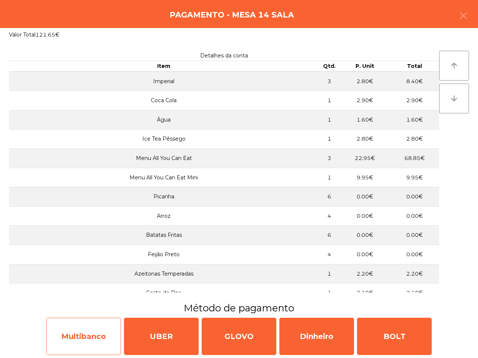
click at [90, 340] on div "Multibanco" at bounding box center [83, 336] width 75 height 37
select select "**"
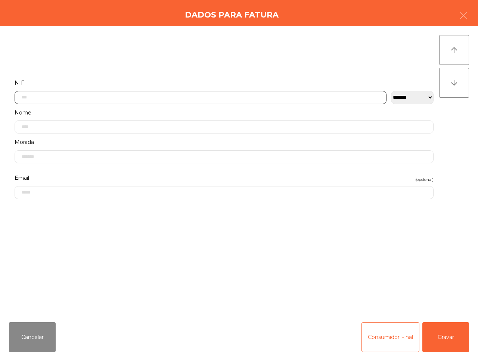
click at [157, 94] on input "text" at bounding box center [201, 97] width 372 height 13
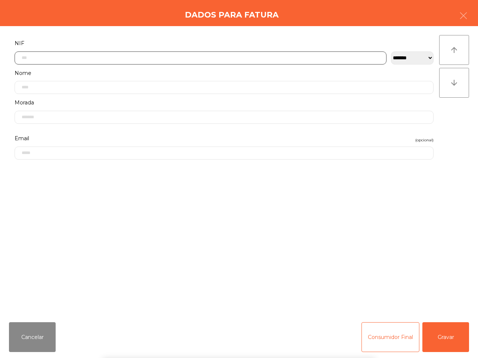
scroll to position [42, 0]
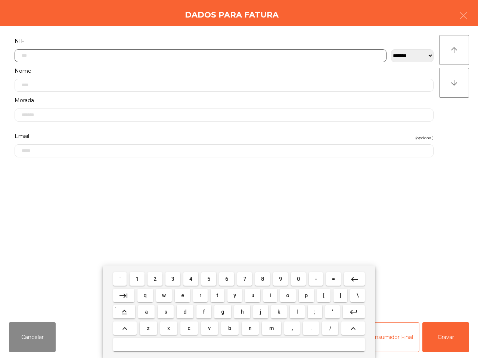
click at [208, 283] on button "5" at bounding box center [208, 279] width 15 height 13
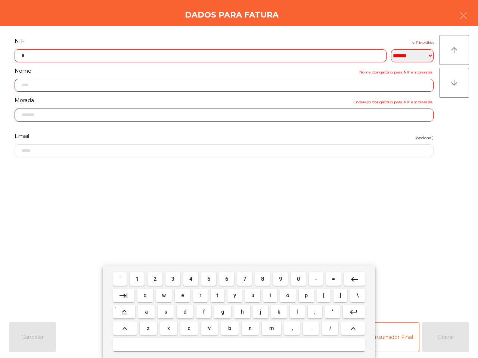
drag, startPoint x: 142, startPoint y: 279, endPoint x: 148, endPoint y: 279, distance: 5.6
click at [142, 280] on button "1" at bounding box center [137, 279] width 15 height 13
click at [210, 277] on span "5" at bounding box center [208, 279] width 3 height 6
click at [208, 286] on button "5" at bounding box center [208, 279] width 15 height 13
click at [229, 284] on button "6" at bounding box center [226, 279] width 15 height 13
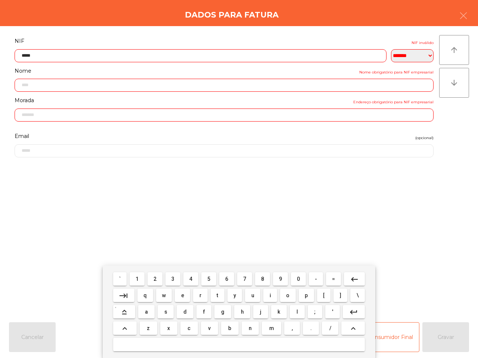
click at [277, 284] on button "9" at bounding box center [280, 279] width 15 height 13
click at [138, 275] on button "1" at bounding box center [137, 279] width 15 height 13
click at [222, 276] on button "6" at bounding box center [226, 279] width 15 height 13
click at [297, 279] on span "0" at bounding box center [298, 279] width 3 height 6
type input "*********"
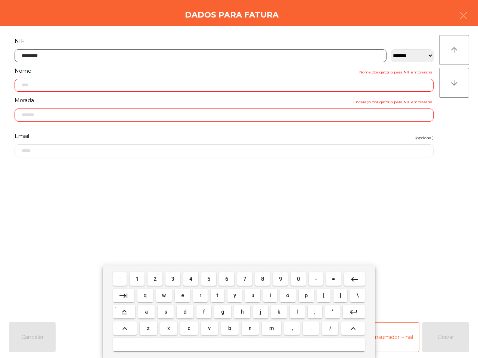
type input "**********"
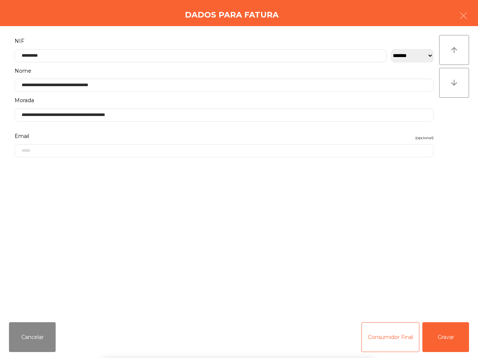
click at [456, 342] on div "` 1 2 3 4 5 6 7 8 9 0 - = keyboard_backspace keyboard_tab q w e r t y u i o p […" at bounding box center [239, 312] width 478 height 93
click at [455, 342] on button "Gravar" at bounding box center [445, 338] width 47 height 30
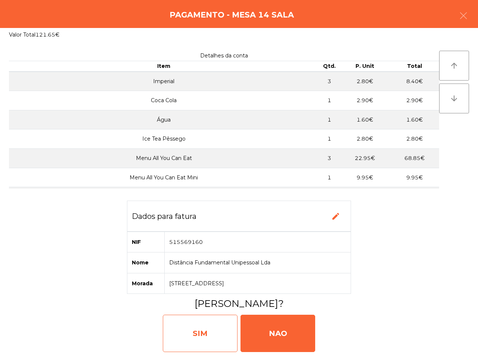
click at [223, 322] on div "SIM" at bounding box center [200, 333] width 75 height 37
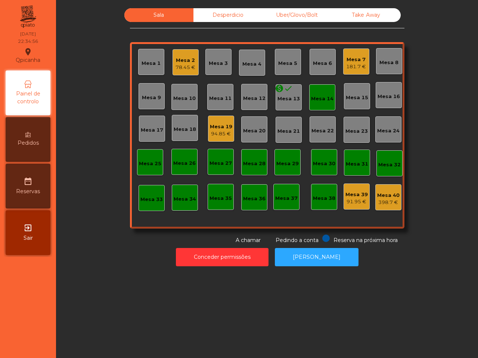
click at [219, 314] on div "Sala Desperdicio Uber/Glovo/Bolt Take Away Mesa 1 Mesa 2 78.45 € Mesa 3 Mesa 4 …" at bounding box center [267, 179] width 422 height 358
click at [363, 15] on div "Take Away" at bounding box center [366, 15] width 69 height 14
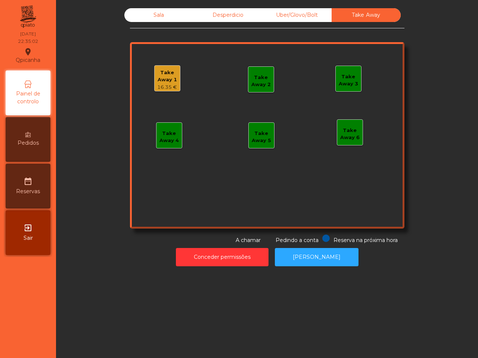
click at [168, 88] on div "16.35 €" at bounding box center [167, 87] width 25 height 7
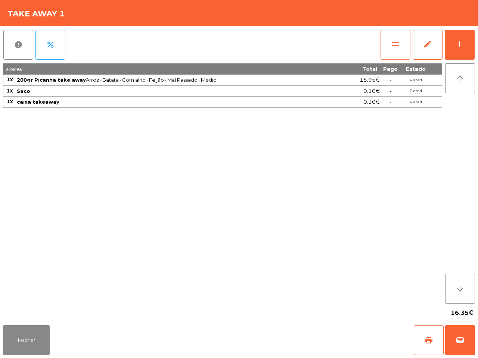
click at [392, 41] on span "sync_alt" at bounding box center [395, 44] width 9 height 9
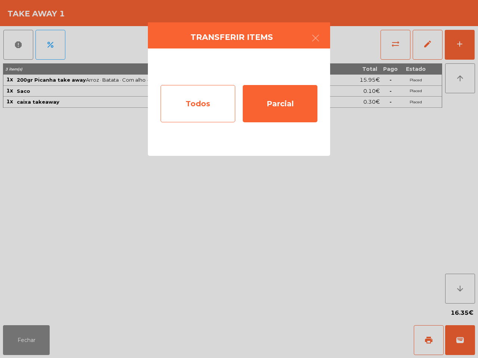
click at [224, 90] on div "Todos" at bounding box center [198, 103] width 75 height 37
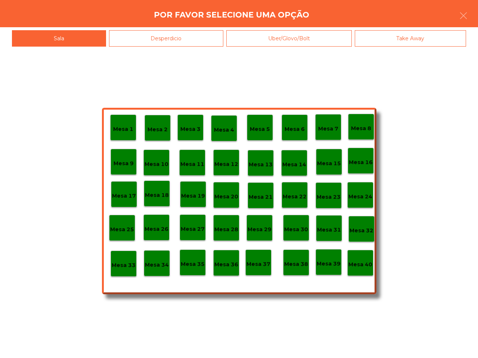
click at [355, 273] on div "Mesa 40" at bounding box center [360, 263] width 26 height 26
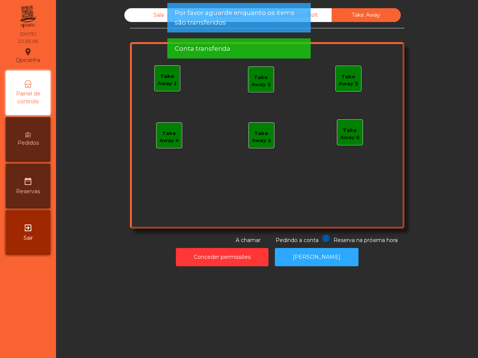
click at [169, 80] on div "Take Away 1" at bounding box center [167, 80] width 25 height 15
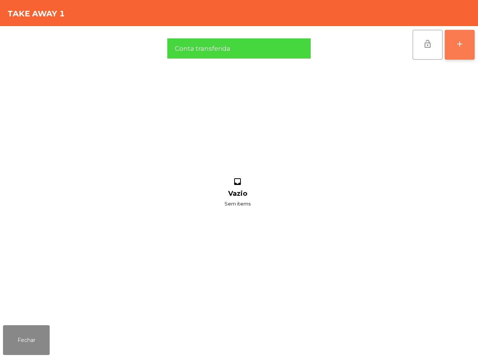
click at [460, 47] on div "add" at bounding box center [459, 44] width 9 height 9
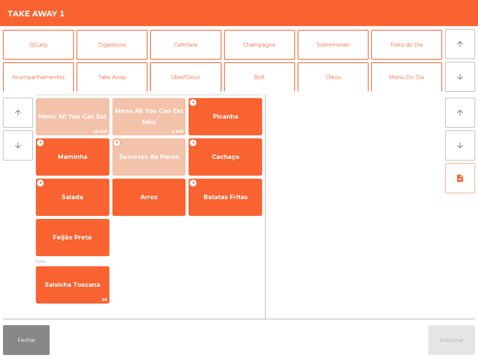
scroll to position [65, 0]
click at [103, 77] on button "Take Away" at bounding box center [112, 77] width 71 height 30
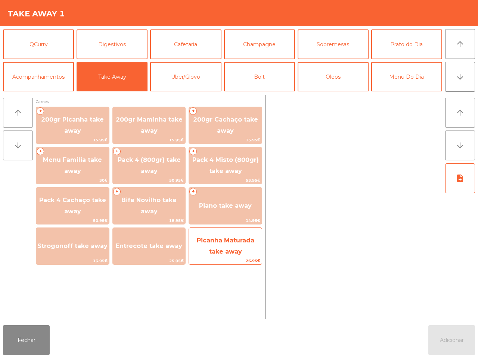
click at [243, 237] on span "Picanha Maturada take away" at bounding box center [225, 246] width 57 height 18
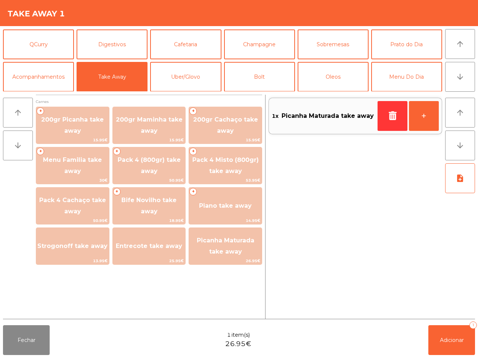
click at [308, 123] on div "1x Picanha Maturada take away" at bounding box center [323, 116] width 103 height 17
click at [202, 77] on button "Uber/Glovo" at bounding box center [185, 77] width 71 height 30
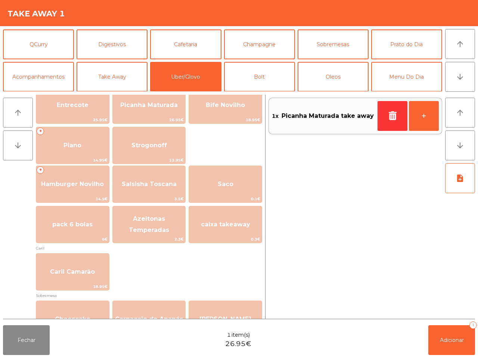
scroll to position [140, 0]
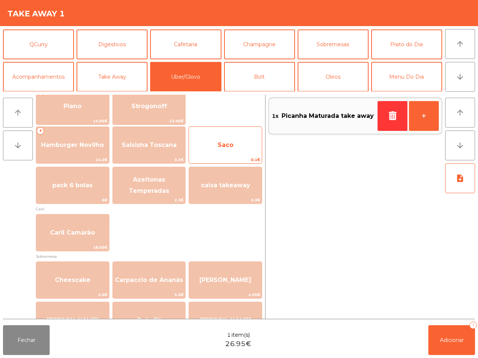
click at [239, 150] on span "Saco" at bounding box center [225, 145] width 73 height 20
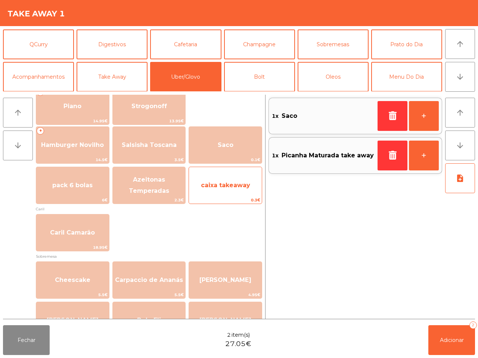
click at [233, 193] on span "caixa takeaway" at bounding box center [225, 185] width 73 height 20
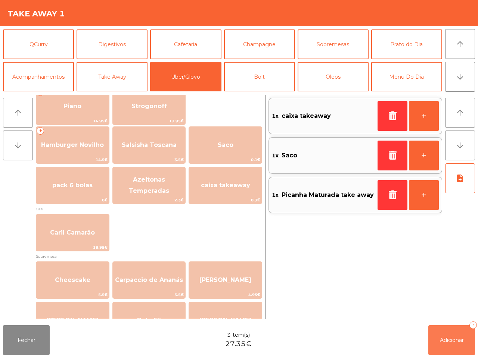
click at [455, 340] on span "Adicionar" at bounding box center [452, 340] width 24 height 7
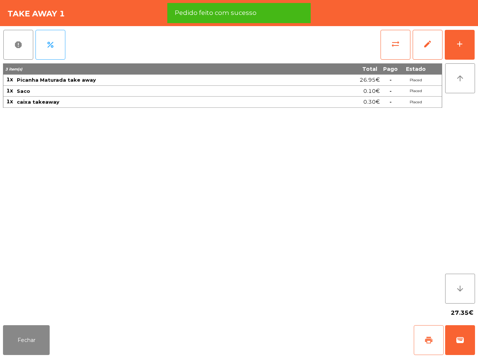
click at [427, 339] on span "print" at bounding box center [428, 340] width 9 height 9
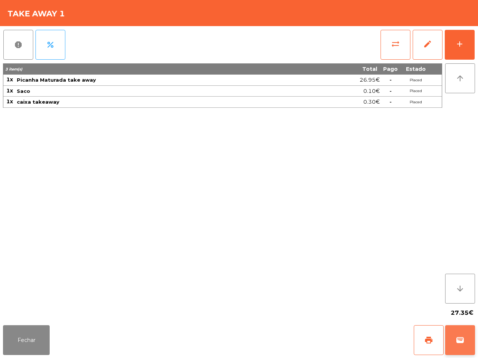
click at [469, 341] on button "wallet" at bounding box center [460, 341] width 30 height 30
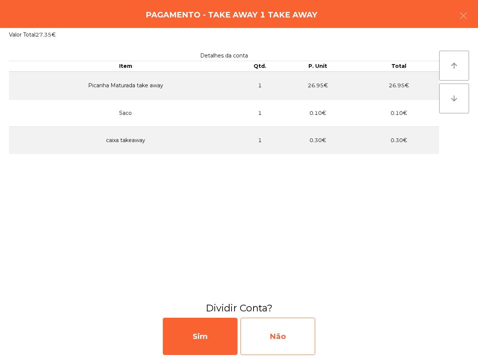
click at [305, 326] on div "Não" at bounding box center [277, 336] width 75 height 37
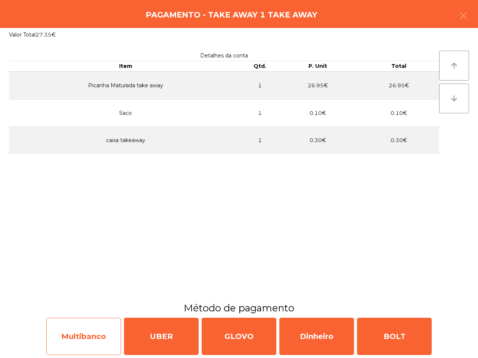
click at [84, 329] on div "Multibanco" at bounding box center [83, 336] width 75 height 37
select select "**"
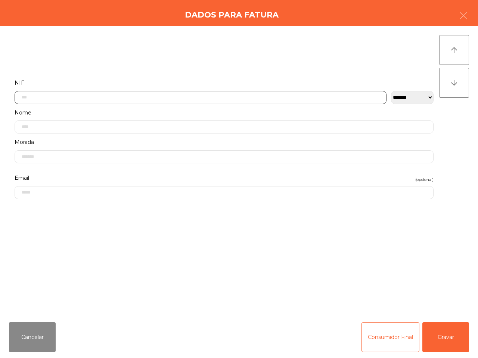
click at [159, 100] on input "text" at bounding box center [201, 97] width 372 height 13
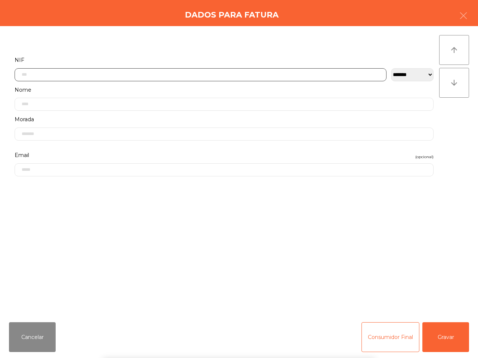
scroll to position [42, 0]
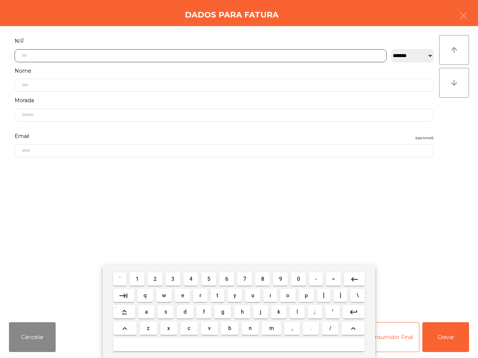
click at [177, 283] on button "3" at bounding box center [172, 279] width 15 height 13
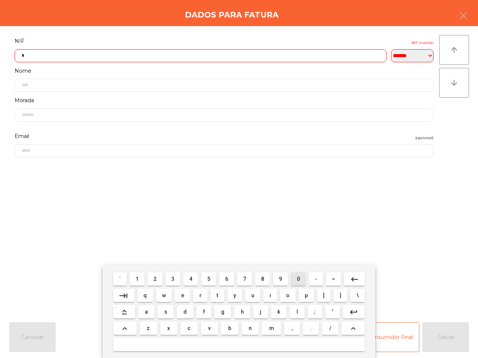
click at [297, 279] on span "0" at bounding box center [298, 279] width 3 height 6
click at [227, 279] on span "6" at bounding box center [226, 279] width 3 height 6
click at [192, 279] on span "4" at bounding box center [190, 279] width 3 height 6
click at [169, 277] on button "3" at bounding box center [172, 279] width 15 height 13
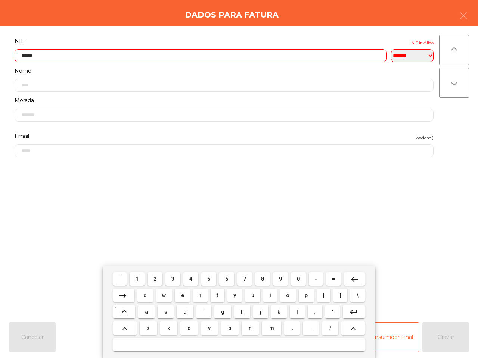
click at [279, 280] on span "9" at bounding box center [280, 279] width 3 height 6
click at [174, 278] on span "3" at bounding box center [172, 279] width 3 height 6
click at [190, 279] on span "4" at bounding box center [190, 279] width 3 height 6
type input "*********"
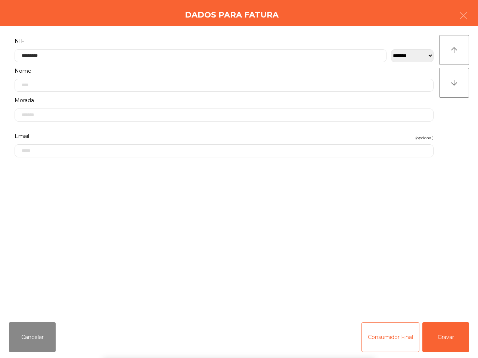
click at [437, 335] on div "` 1 2 3 4 5 6 7 8 9 0 - = keyboard_backspace keyboard_tab q w e r t y u i o p […" at bounding box center [239, 312] width 478 height 93
click at [439, 340] on button "Gravar" at bounding box center [445, 338] width 47 height 30
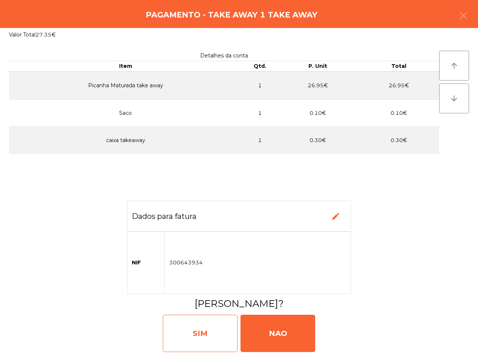
click at [203, 327] on div "SIM" at bounding box center [200, 333] width 75 height 37
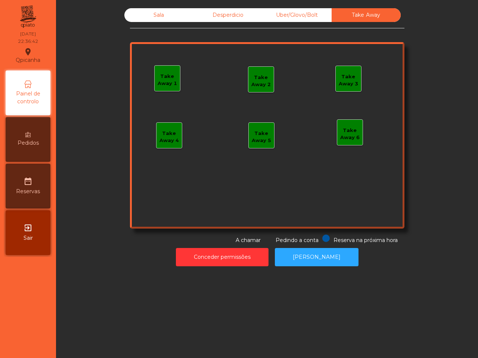
click at [305, 13] on div "Uber/Glovo/Bolt" at bounding box center [296, 15] width 69 height 14
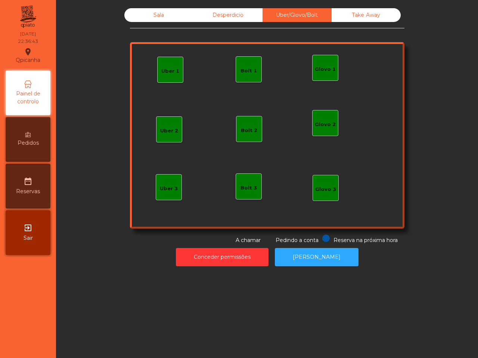
click at [218, 14] on div "Desperdicio" at bounding box center [227, 15] width 69 height 14
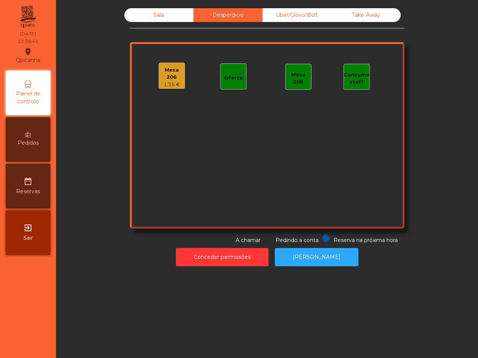
click at [176, 14] on div "Sala" at bounding box center [158, 15] width 69 height 14
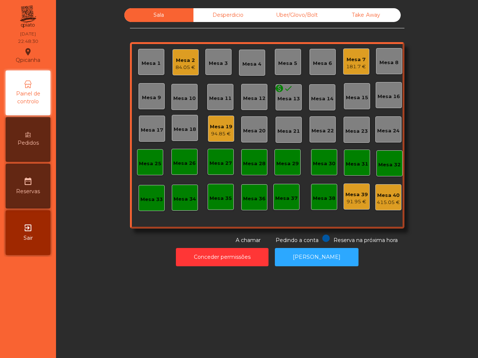
click at [354, 15] on div "Take Away" at bounding box center [366, 15] width 69 height 14
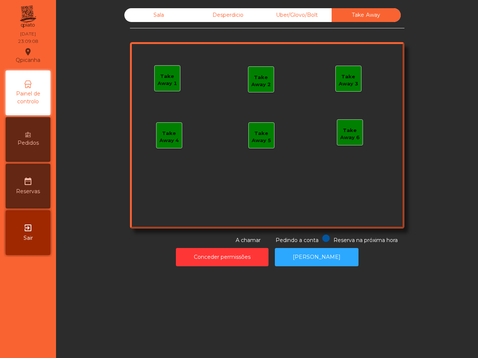
click at [162, 17] on div "Sala" at bounding box center [158, 15] width 69 height 14
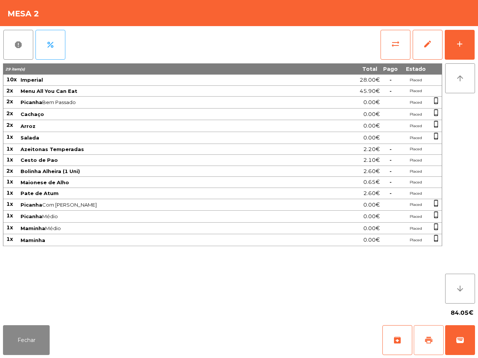
click at [423, 342] on button "print" at bounding box center [429, 341] width 30 height 30
click at [25, 346] on button "Fechar" at bounding box center [26, 341] width 47 height 30
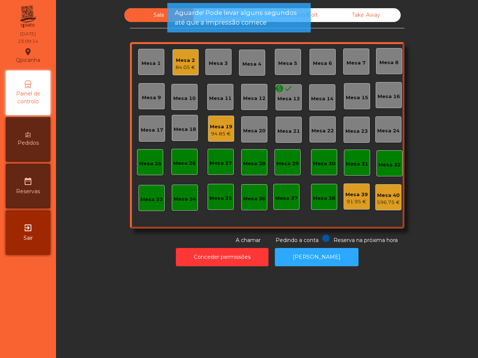
click at [217, 135] on div "94.85 €" at bounding box center [221, 133] width 22 height 7
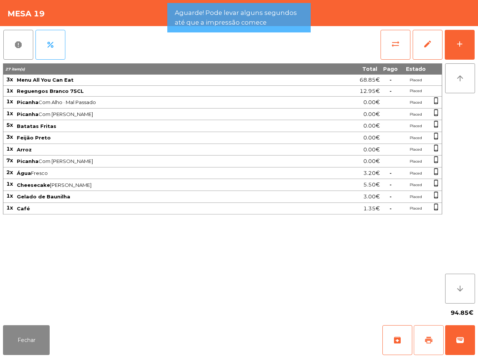
click at [426, 351] on button "print" at bounding box center [429, 341] width 30 height 30
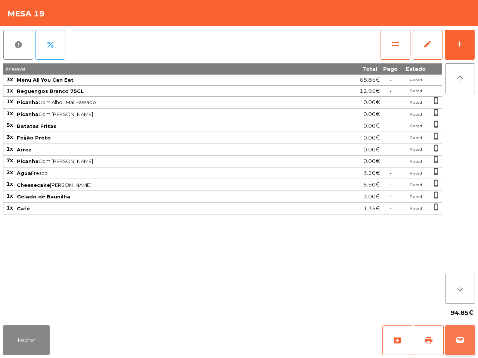
click at [454, 337] on button "wallet" at bounding box center [460, 341] width 30 height 30
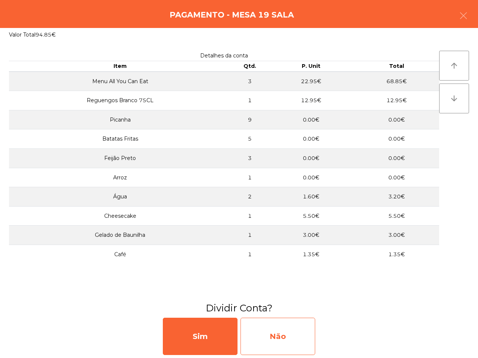
click at [299, 326] on div "Não" at bounding box center [277, 336] width 75 height 37
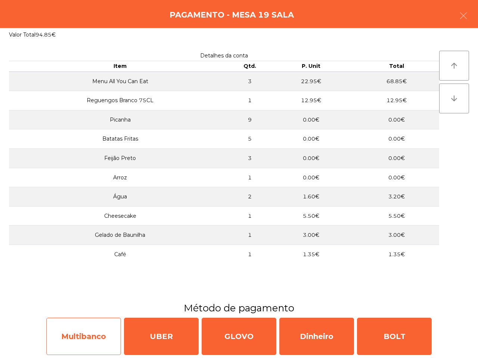
click at [83, 335] on div "Multibanco" at bounding box center [83, 336] width 75 height 37
select select "**"
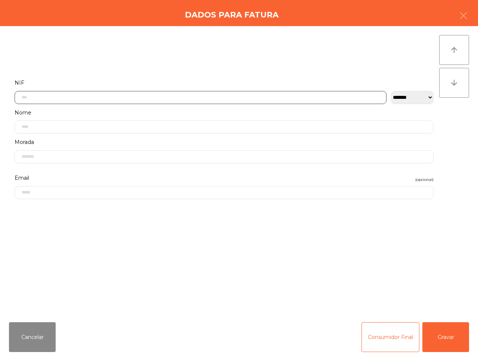
click at [184, 94] on input "text" at bounding box center [201, 97] width 372 height 13
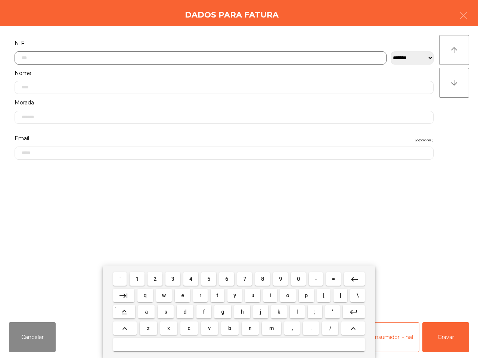
scroll to position [42, 0]
click at [154, 279] on span "2" at bounding box center [154, 279] width 3 height 6
click at [140, 277] on button "1" at bounding box center [137, 279] width 15 height 13
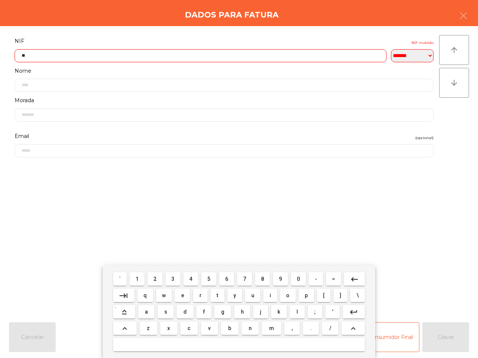
click at [220, 275] on button "6" at bounding box center [226, 279] width 15 height 13
click at [146, 279] on mat-keyboard-key "1" at bounding box center [137, 279] width 18 height 16
click at [158, 280] on button "2" at bounding box center [154, 279] width 15 height 13
click at [293, 279] on button "0" at bounding box center [298, 279] width 15 height 13
click at [246, 277] on button "7" at bounding box center [244, 279] width 15 height 13
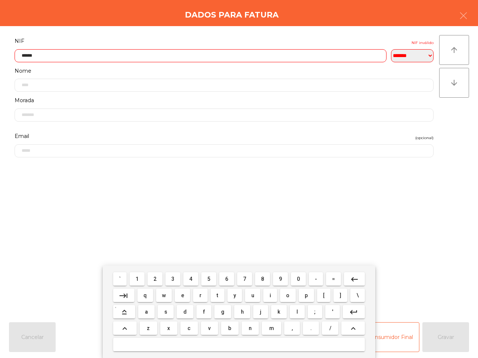
click at [261, 279] on span "8" at bounding box center [262, 279] width 3 height 6
click at [214, 279] on button "5" at bounding box center [208, 279] width 15 height 13
click at [140, 279] on button "1" at bounding box center [137, 279] width 15 height 13
type input "*********"
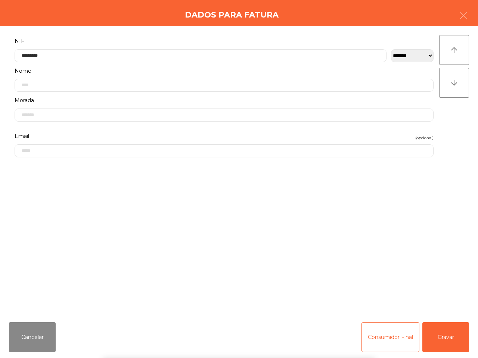
click at [457, 337] on div "` 1 2 3 4 5 6 7 8 9 0 - = keyboard_backspace keyboard_tab q w e r t y u i o p […" at bounding box center [239, 312] width 478 height 93
click at [454, 337] on button "Gravar" at bounding box center [445, 338] width 47 height 30
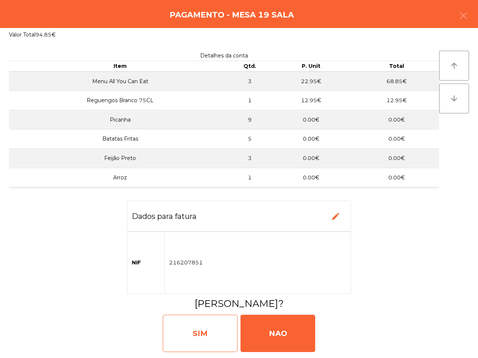
click at [191, 330] on div "SIM" at bounding box center [200, 333] width 75 height 37
